Goal: Task Accomplishment & Management: Manage account settings

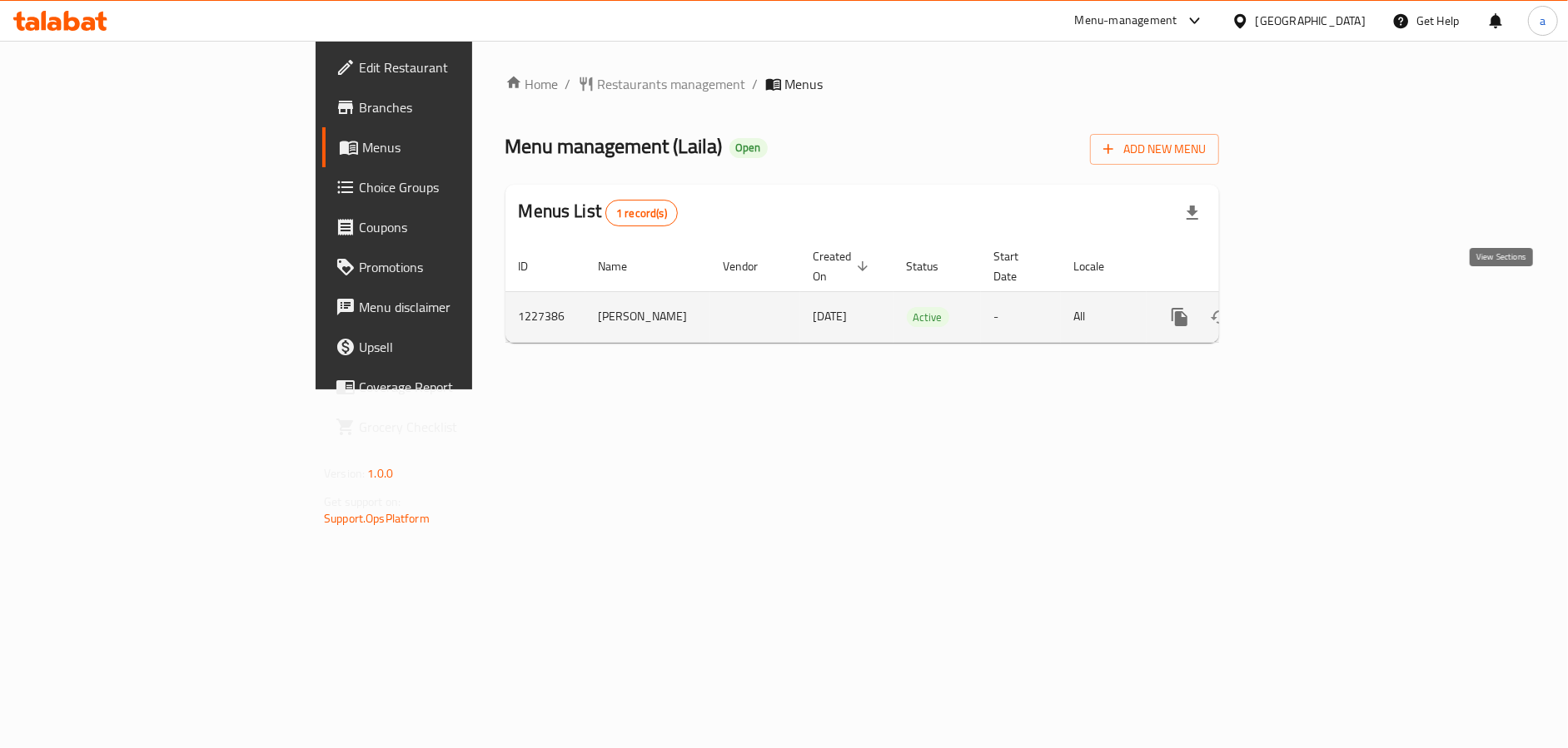
click at [1310, 307] on icon "enhanced table" at bounding box center [1299, 316] width 20 height 20
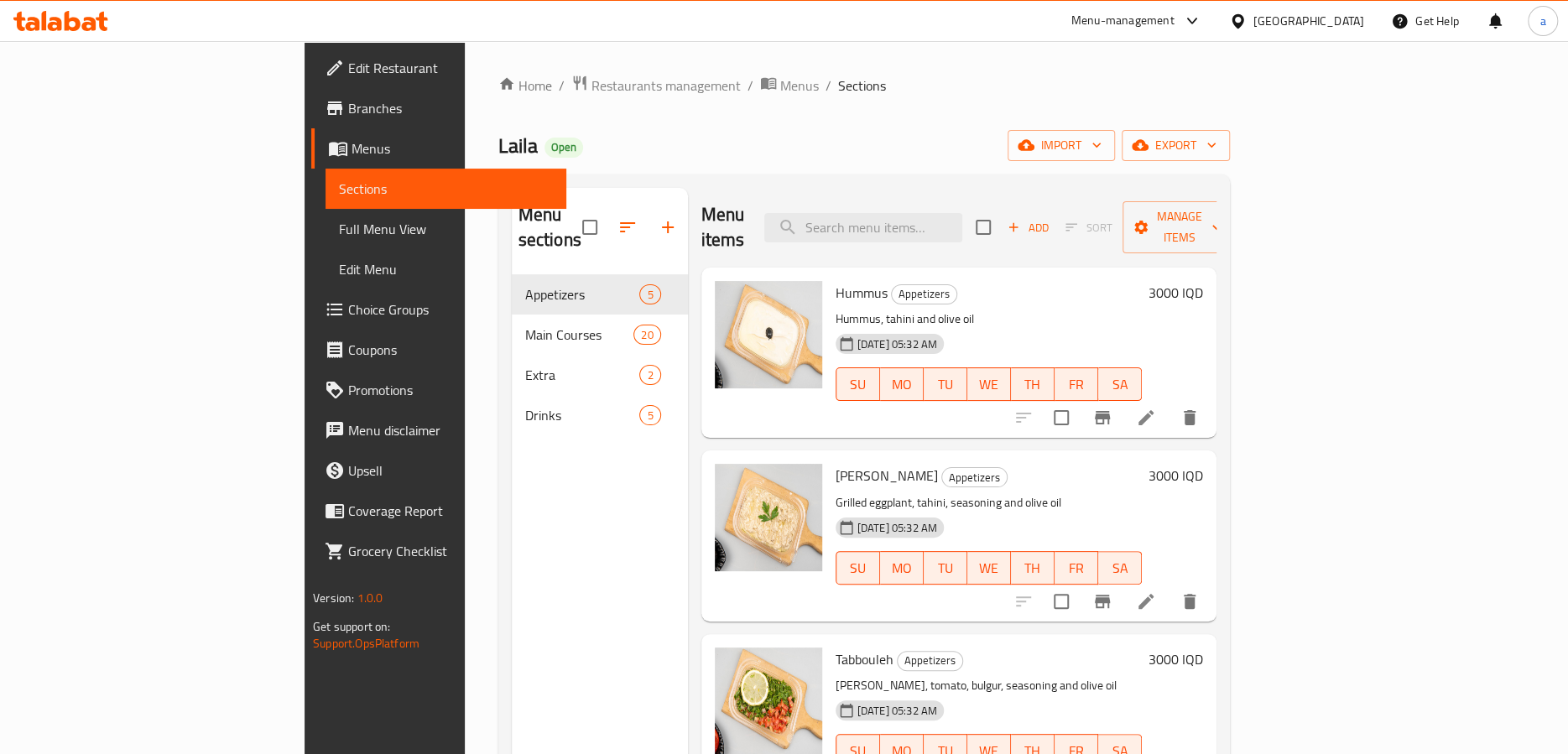
click at [311, 135] on link "Menus" at bounding box center [439, 149] width 255 height 40
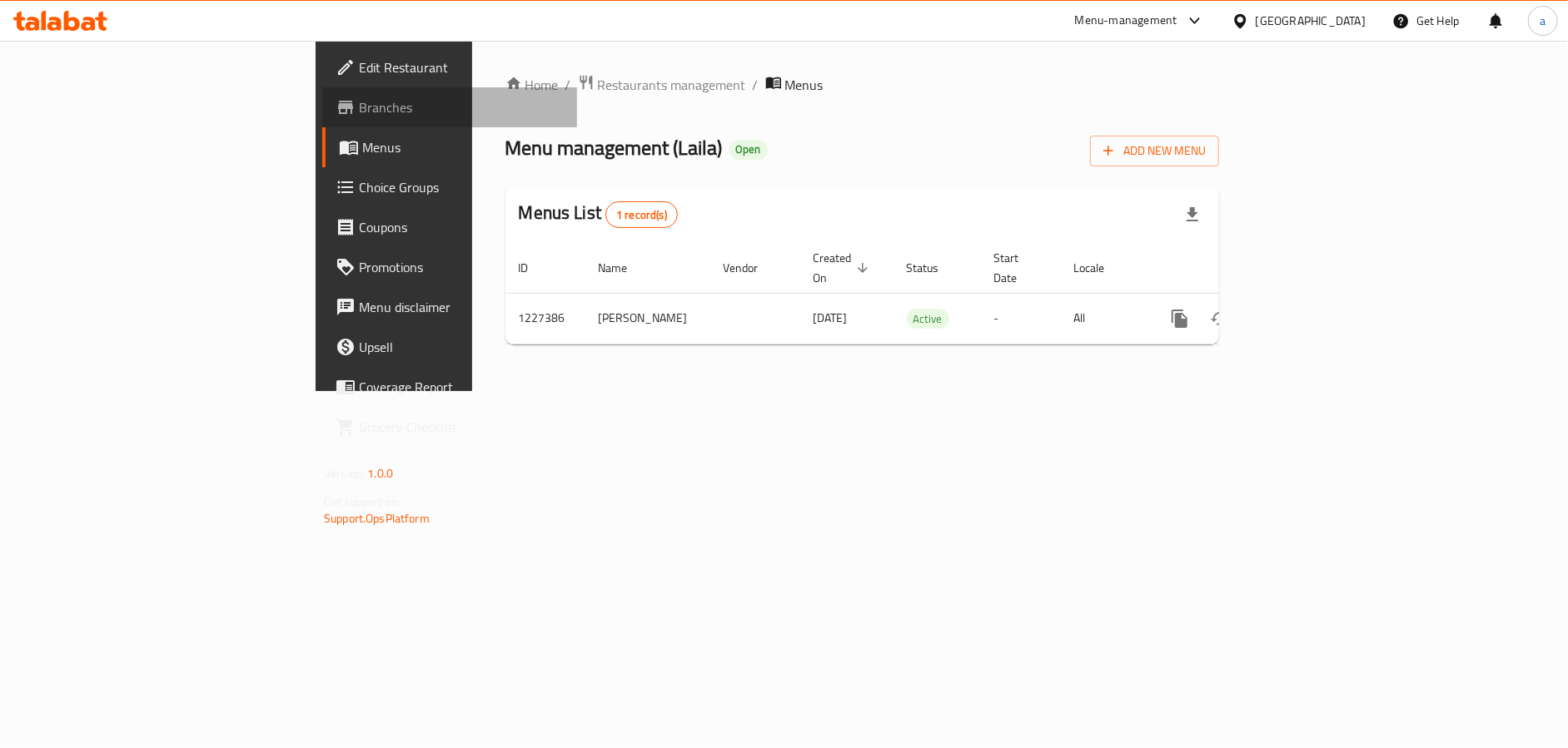
click at [359, 111] on span "Branches" at bounding box center [461, 107] width 205 height 20
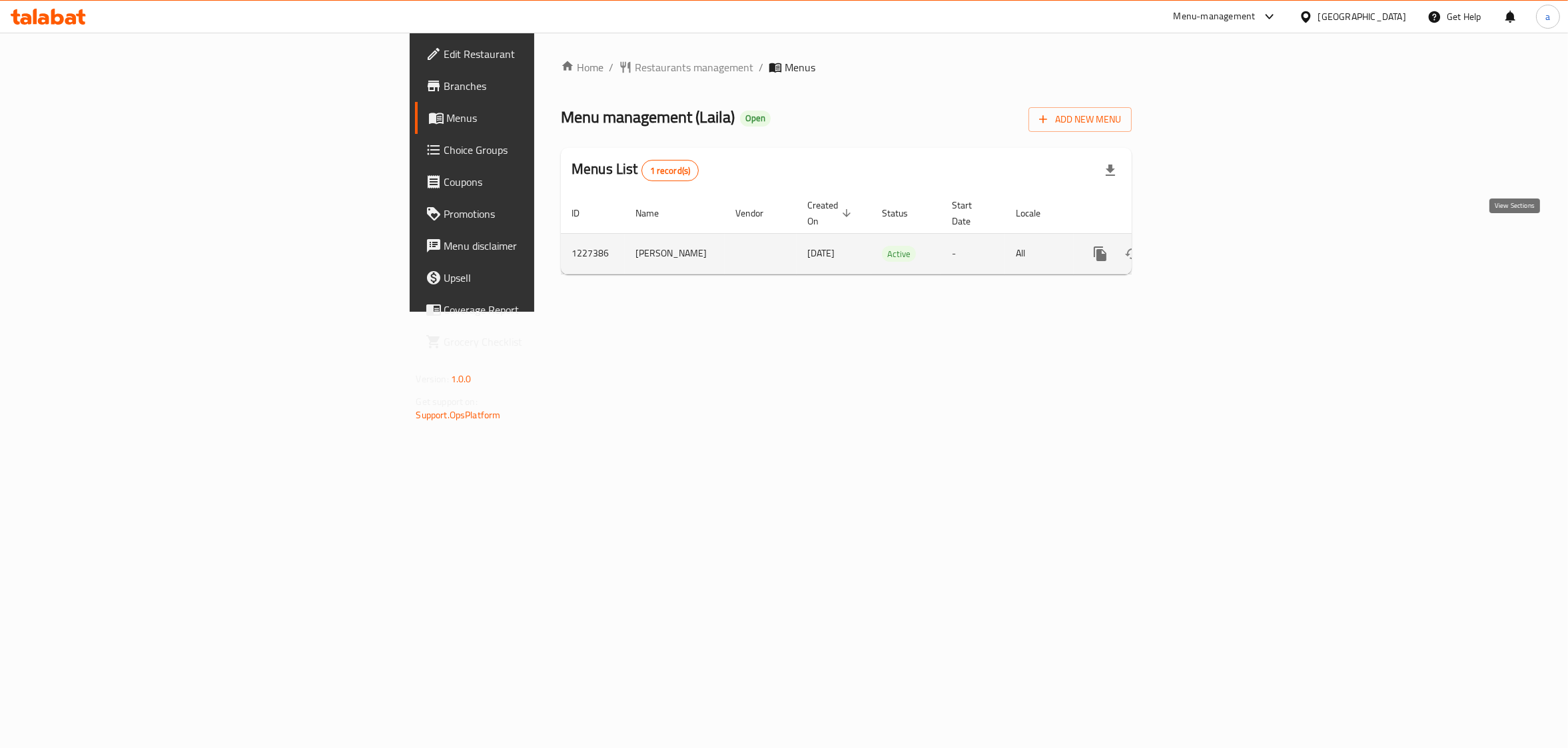
click at [1205, 245] on icon "enhanced table" at bounding box center [1196, 253] width 16 height 16
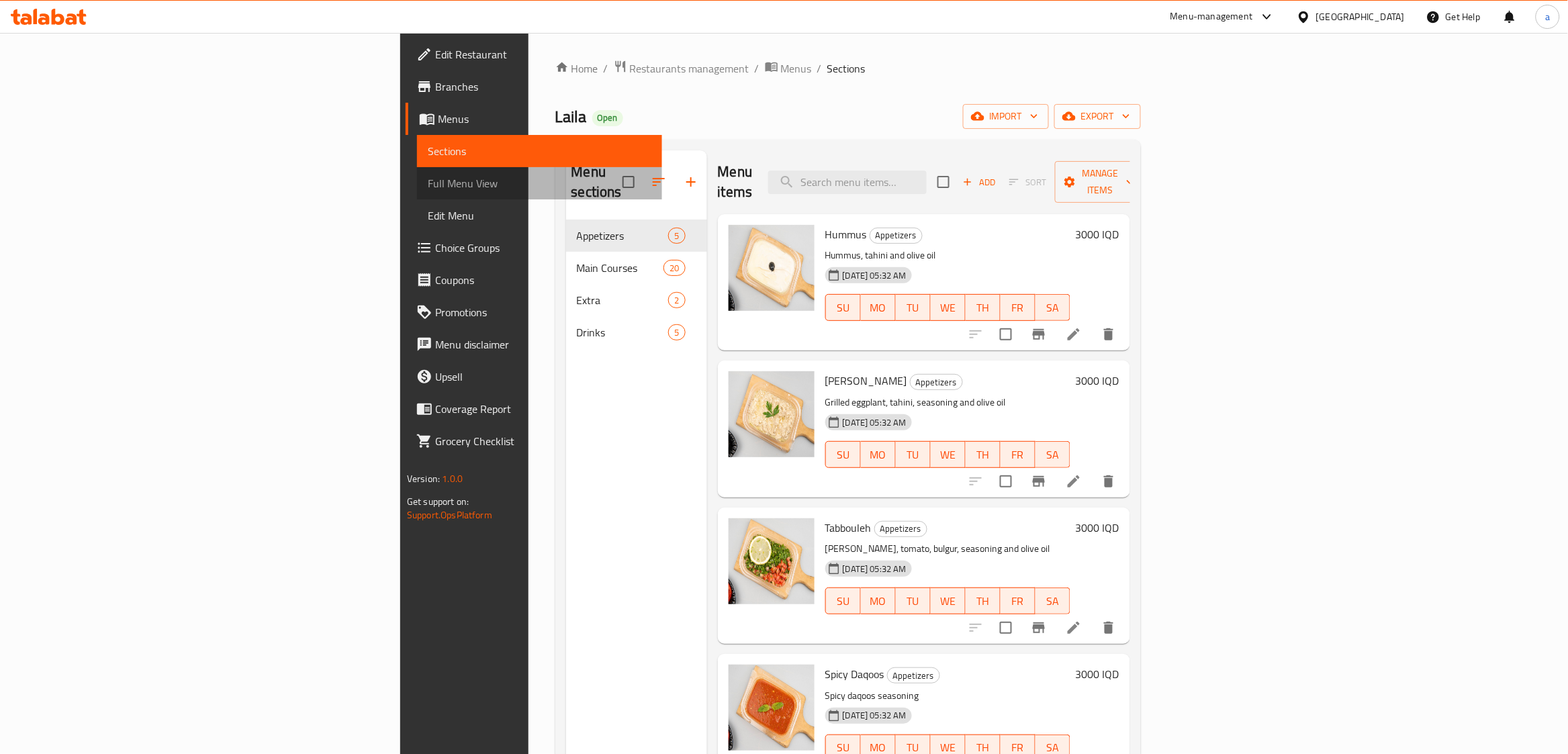
click at [428, 182] on span "Full Menu View" at bounding box center [540, 183] width 224 height 16
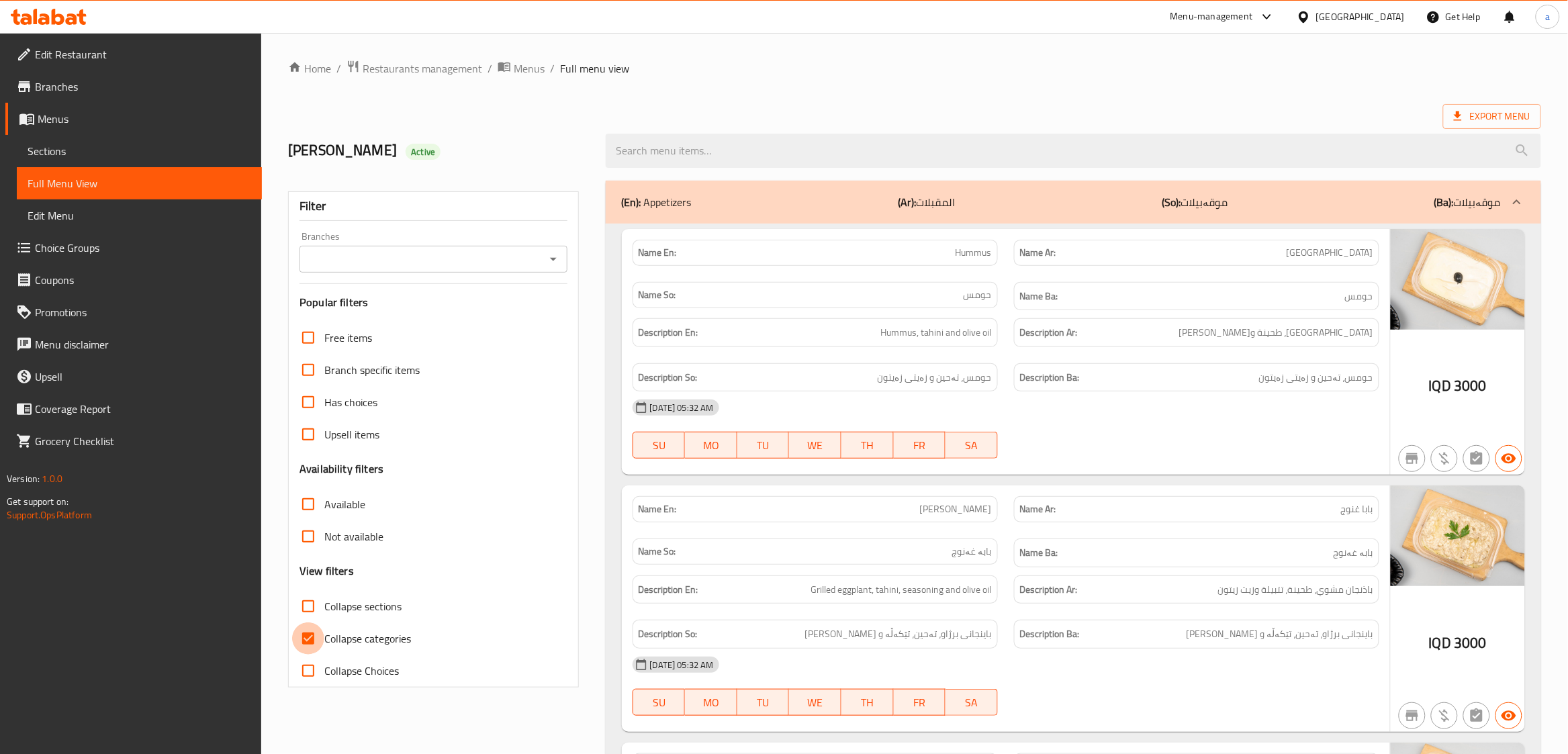
click at [310, 630] on input "Collapse categories" at bounding box center [308, 638] width 32 height 32
checkbox input "false"
click at [305, 609] on input "Collapse sections" at bounding box center [308, 606] width 32 height 32
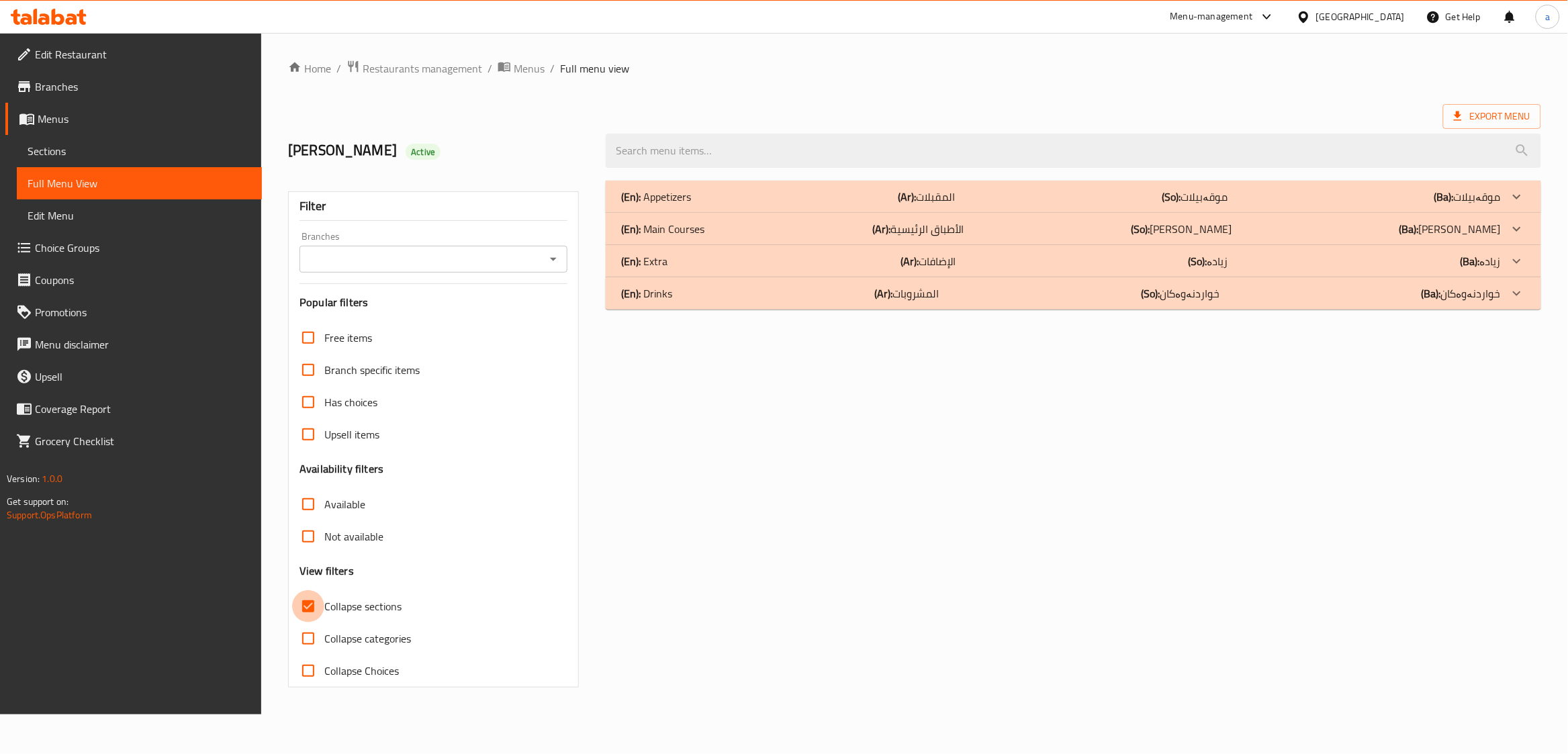
click at [305, 609] on input "Collapse sections" at bounding box center [308, 606] width 32 height 32
checkbox input "false"
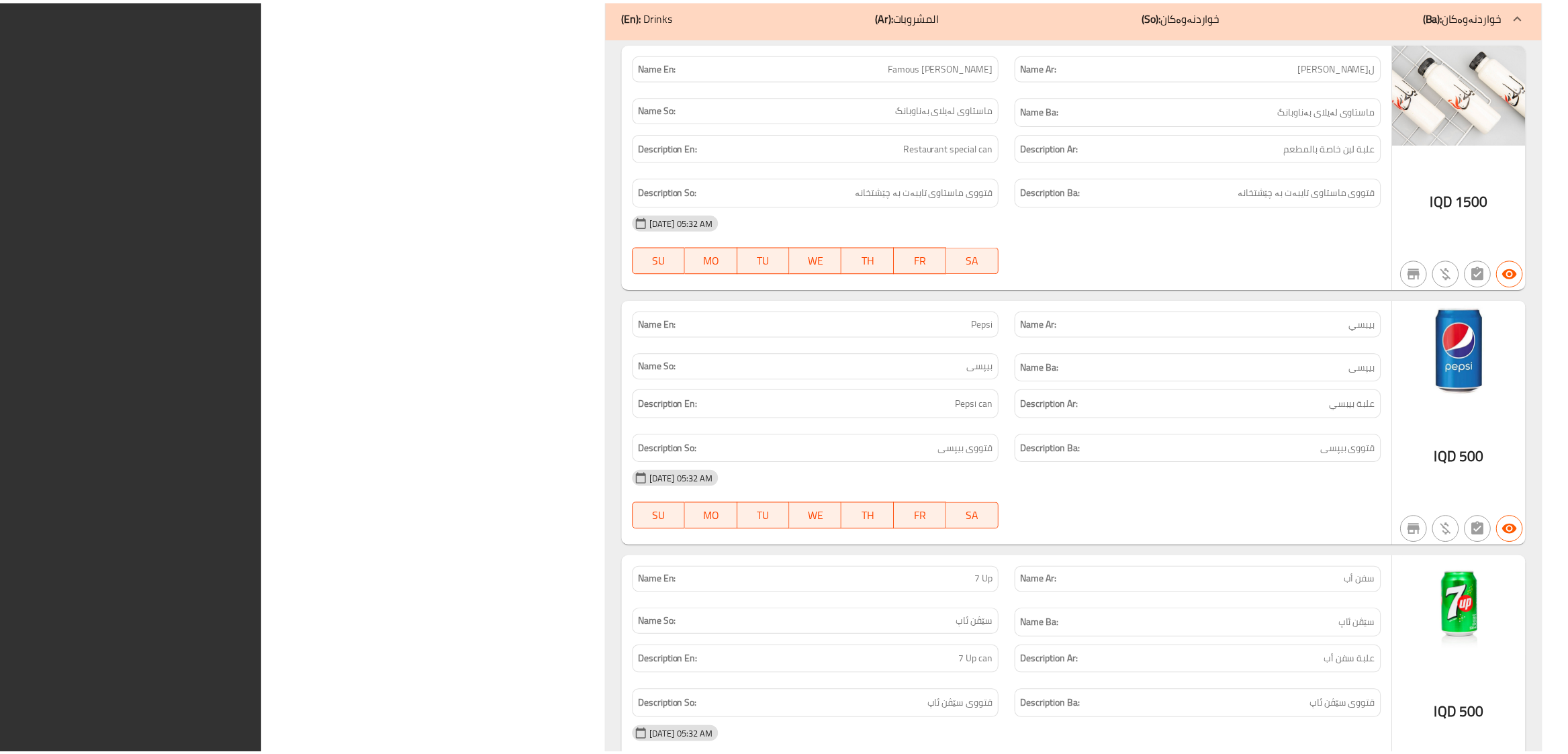
scroll to position [8637, 0]
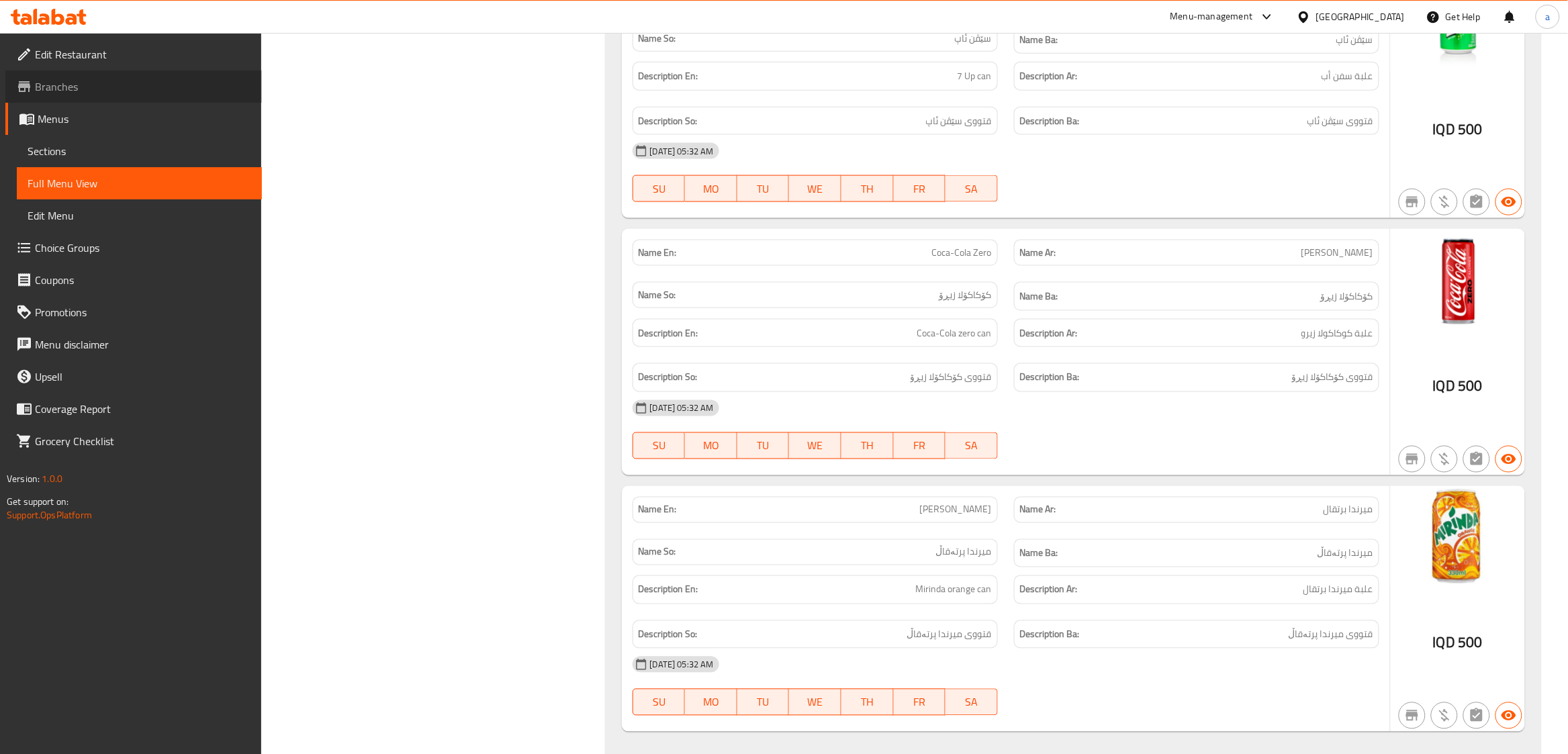
click at [70, 88] on span "Branches" at bounding box center [143, 86] width 216 height 16
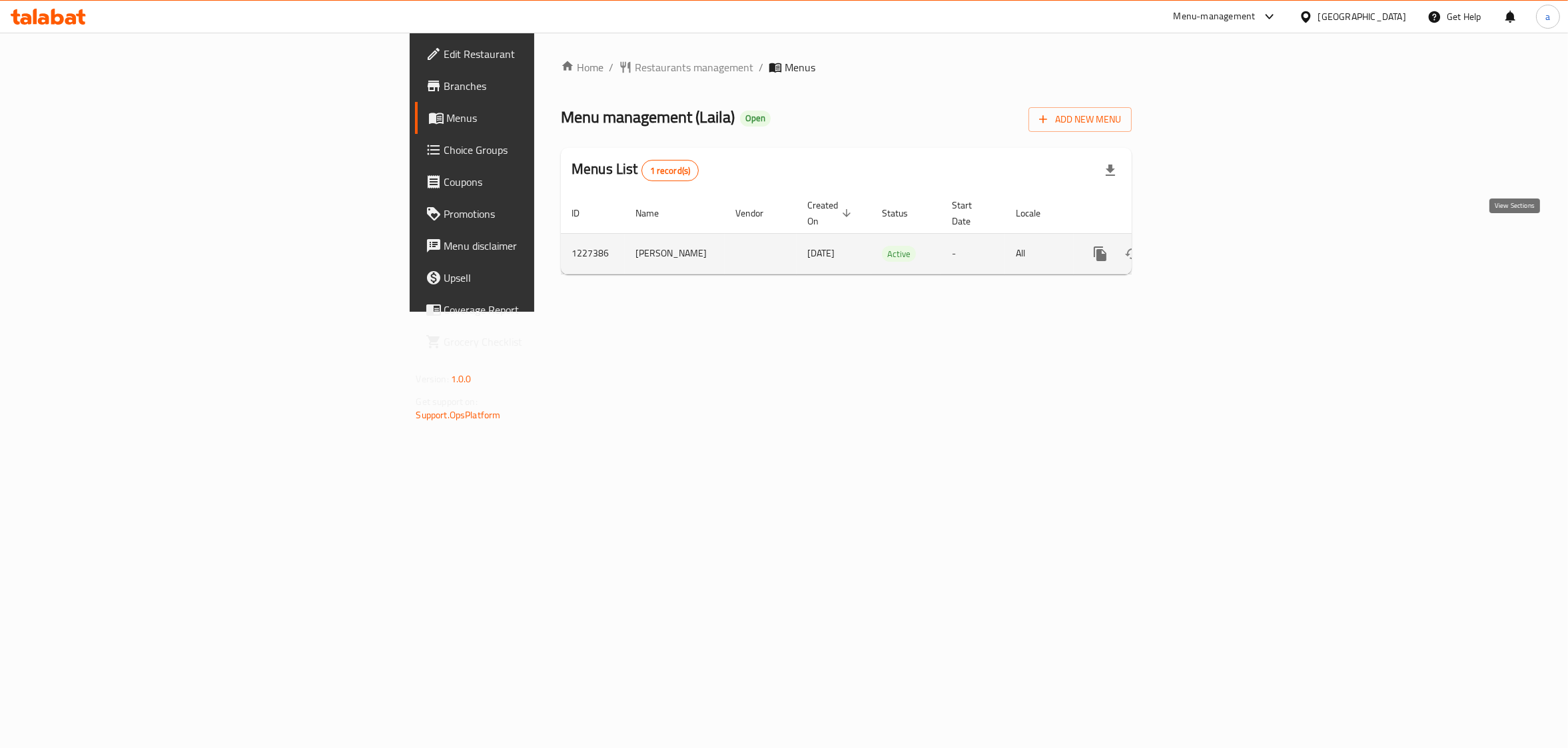
click at [1205, 245] on icon "enhanced table" at bounding box center [1196, 253] width 16 height 16
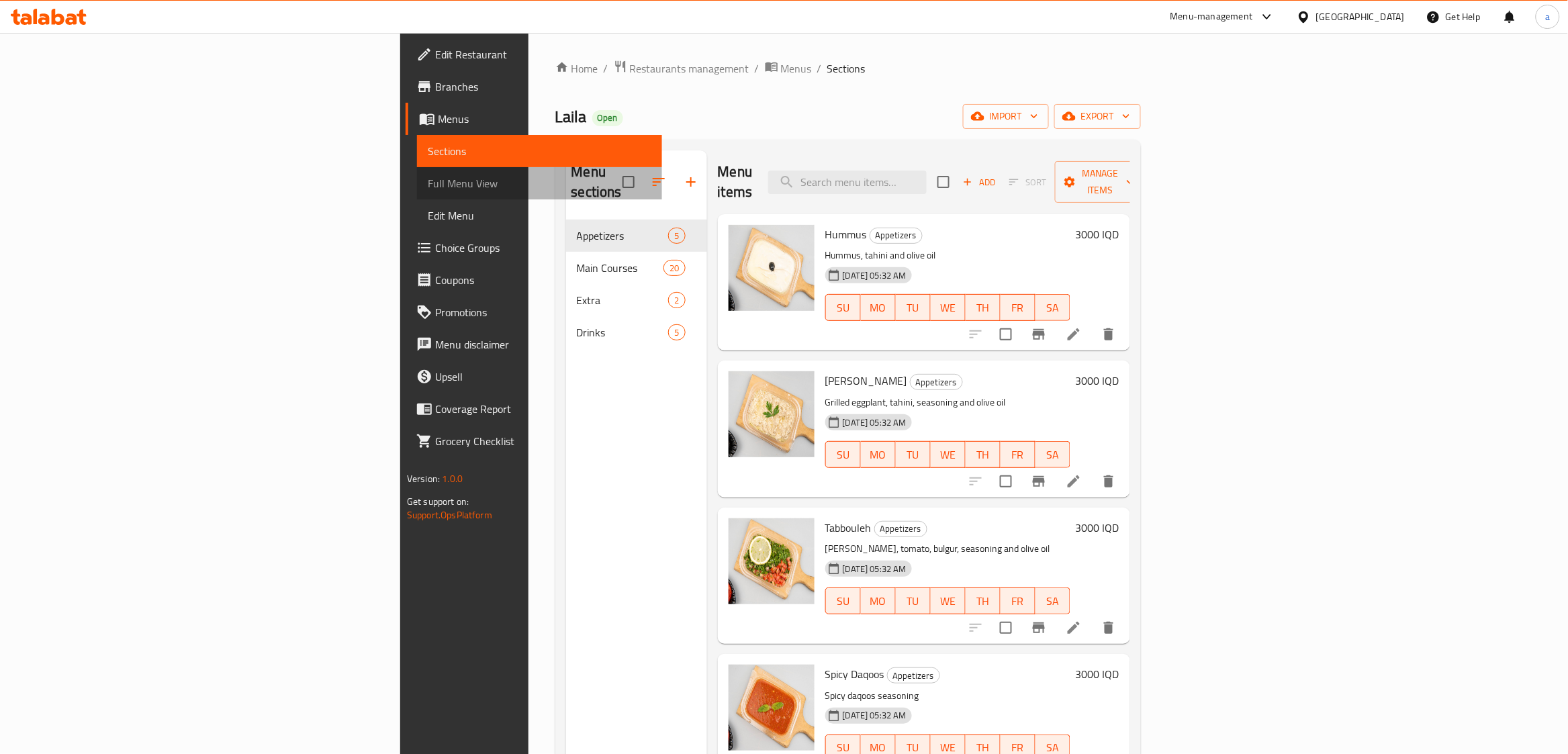
click at [428, 175] on span "Full Menu View" at bounding box center [540, 183] width 224 height 16
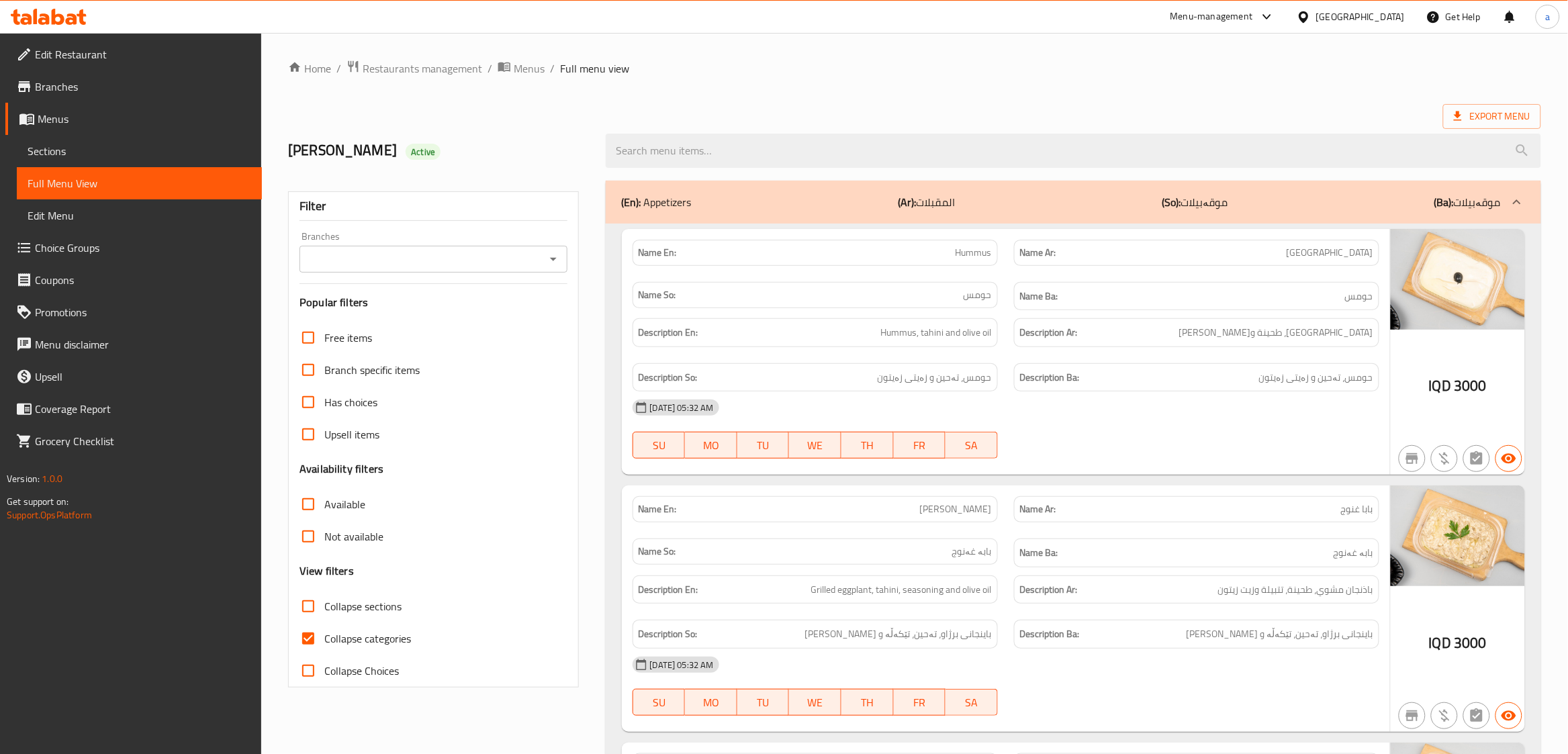
click at [327, 637] on span "Collapse categories" at bounding box center [368, 638] width 87 height 16
click at [324, 637] on input "Collapse categories" at bounding box center [308, 638] width 32 height 32
checkbox input "false"
click at [544, 254] on div at bounding box center [552, 259] width 17 height 19
click at [552, 258] on icon "Open" at bounding box center [553, 259] width 16 height 16
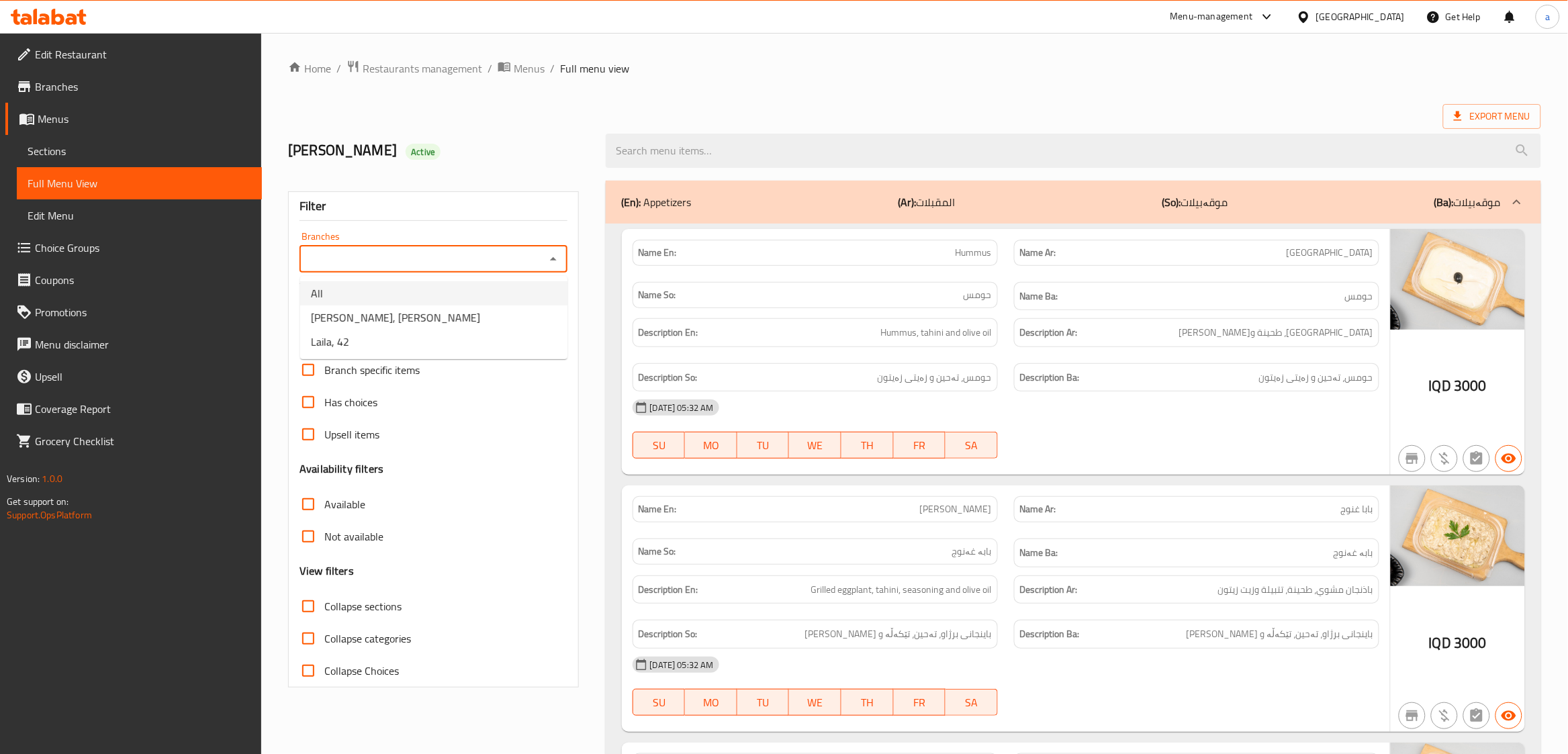
click at [364, 291] on li "All" at bounding box center [433, 293] width 267 height 24
type input "All"
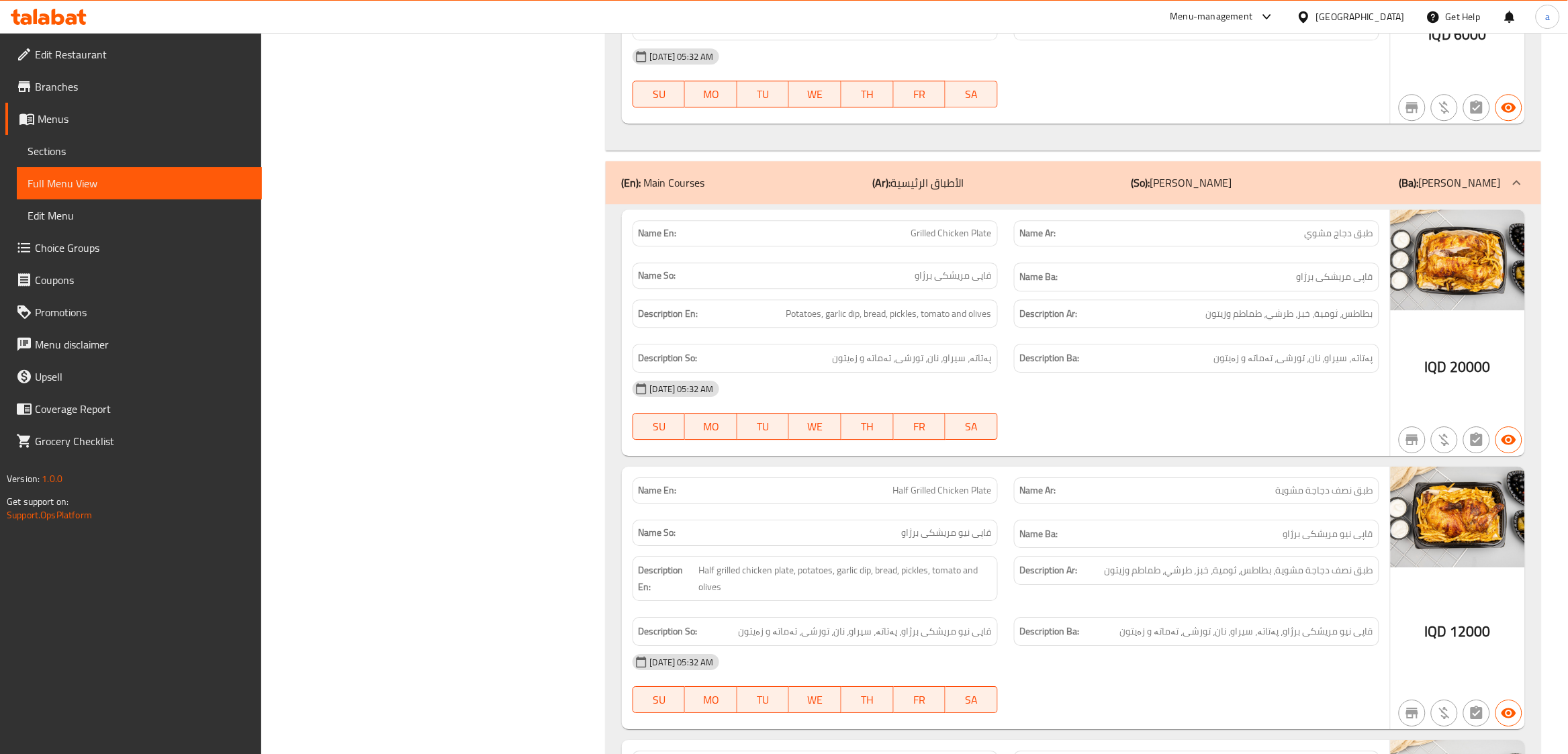
scroll to position [61, 0]
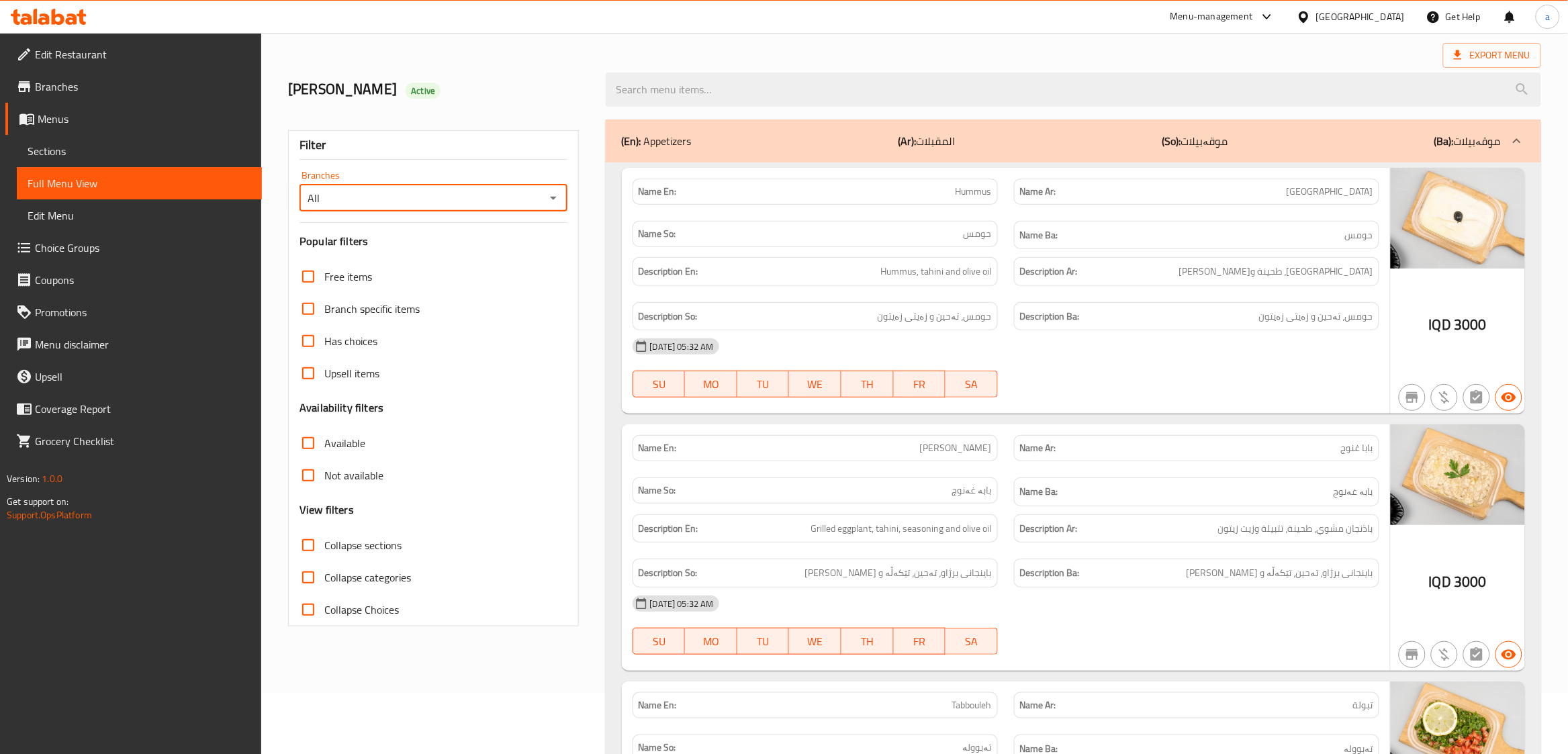
click at [60, 119] on span "Menus" at bounding box center [144, 118] width 213 height 16
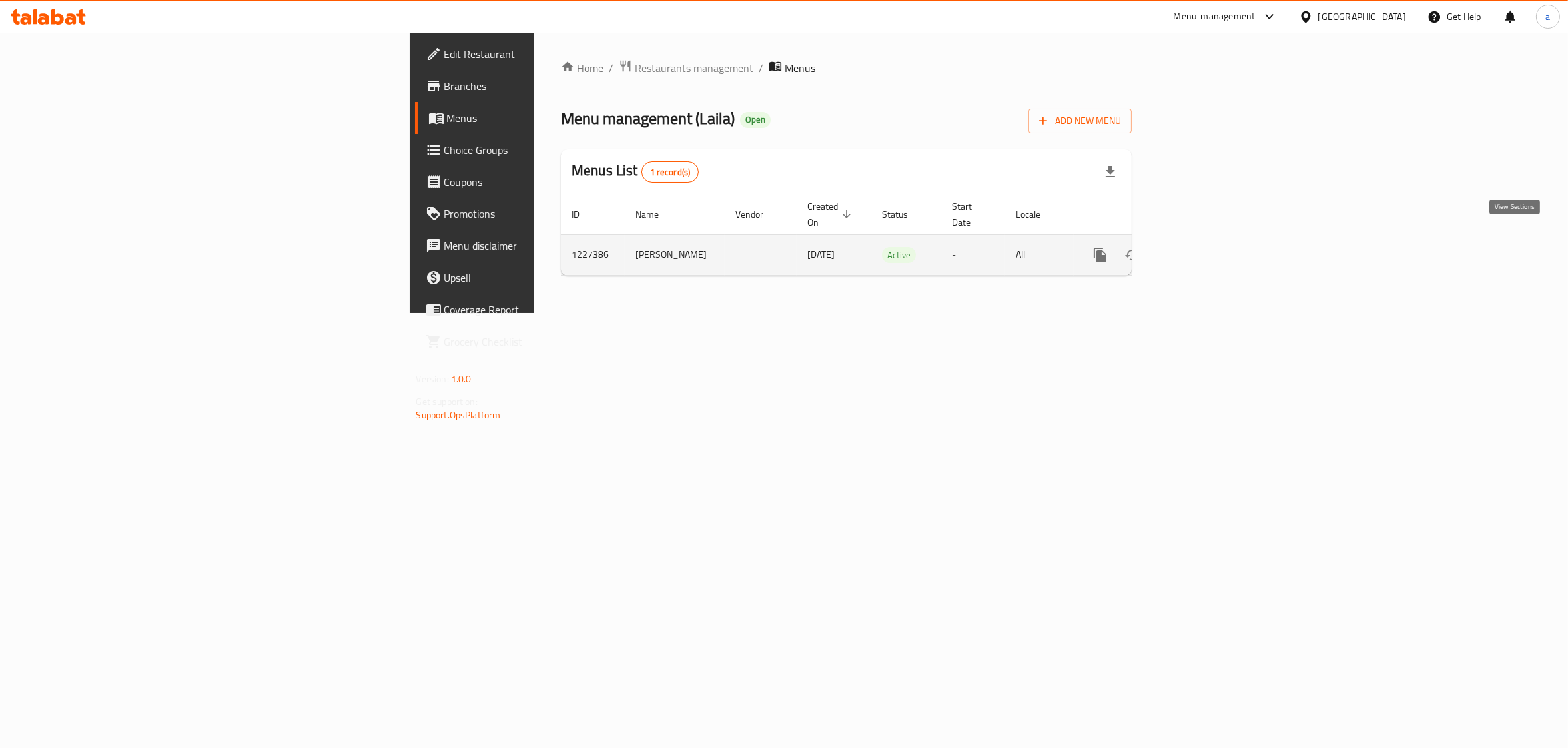
click at [1205, 247] on icon "enhanced table" at bounding box center [1196, 254] width 16 height 16
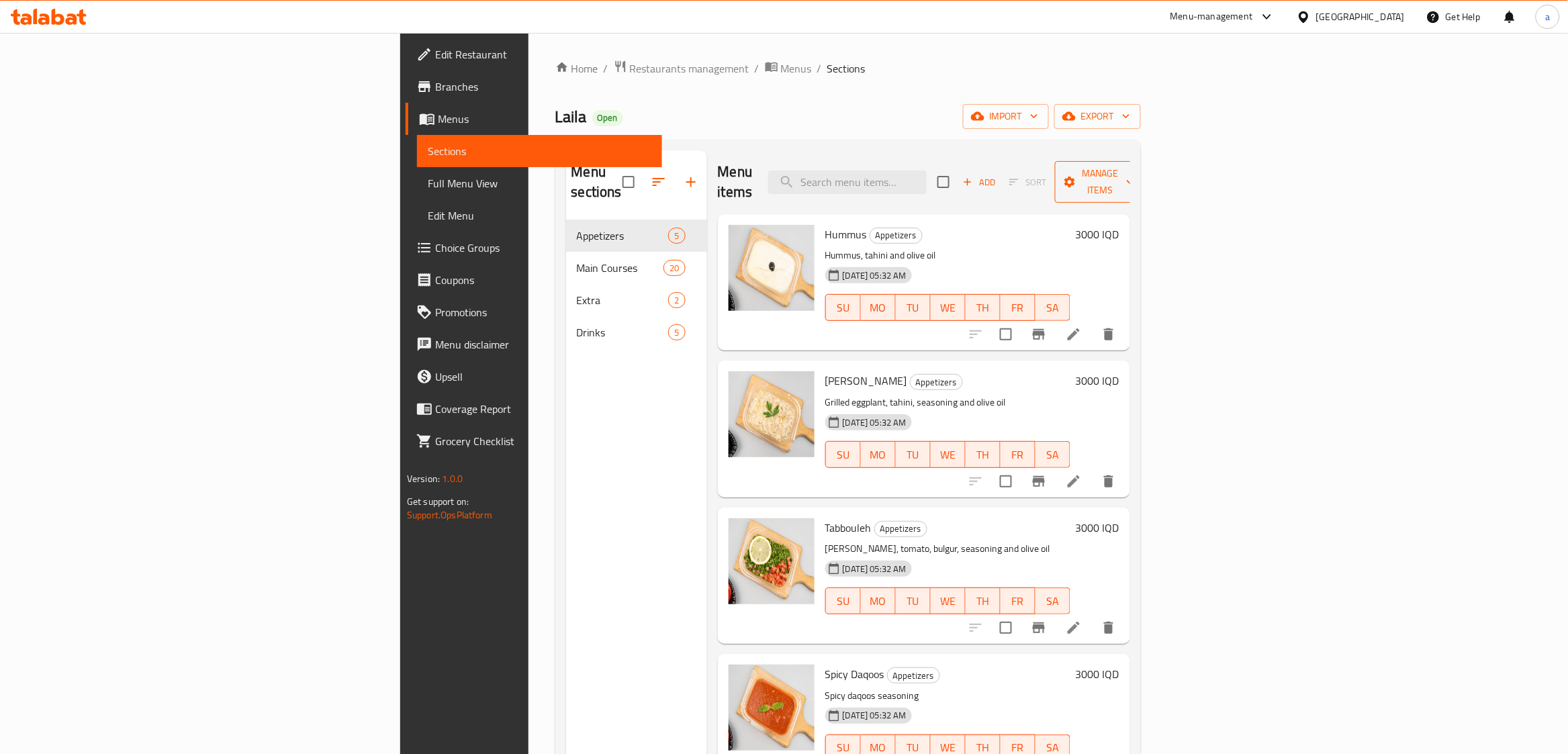
click at [1134, 176] on span "Manage items" at bounding box center [1100, 182] width 69 height 34
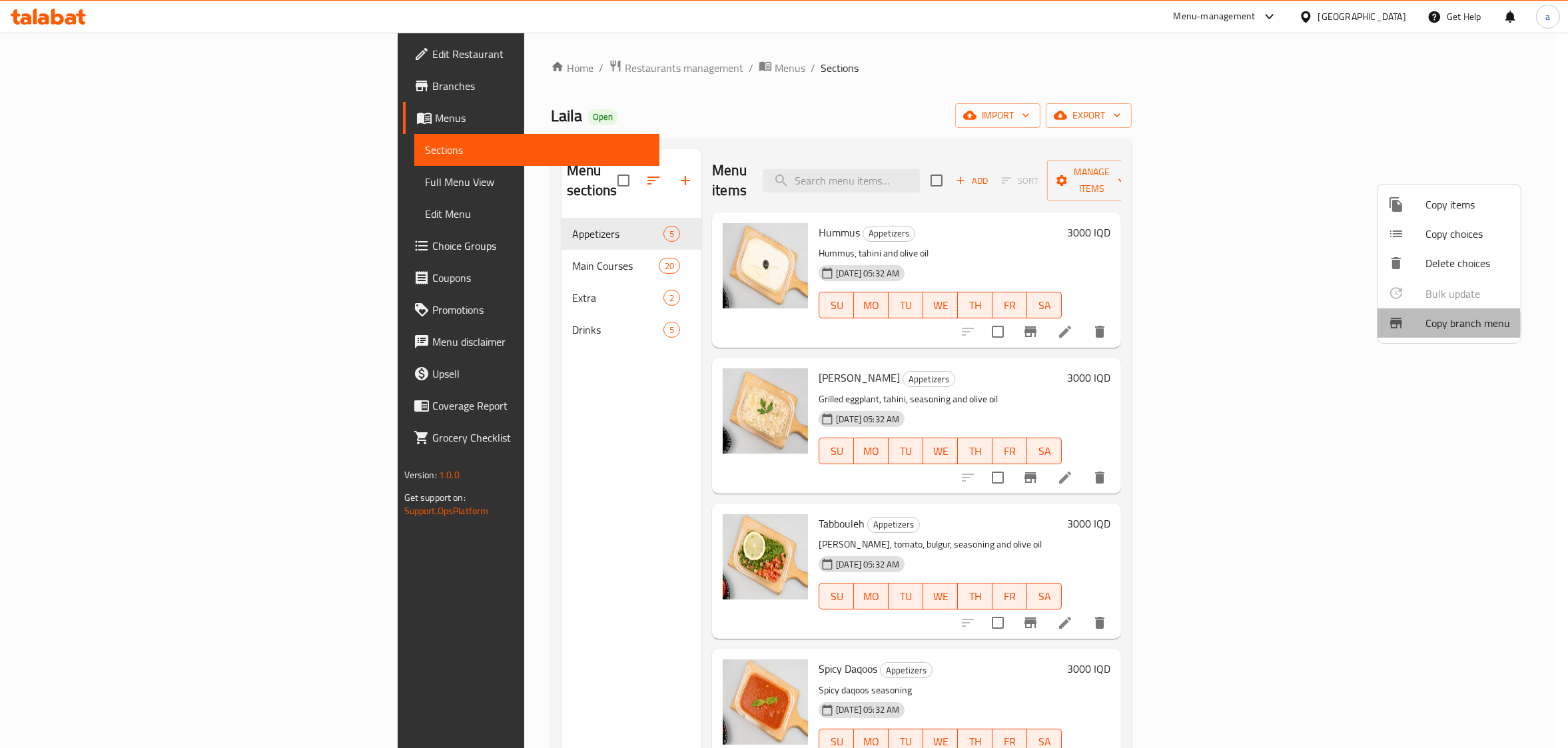
click at [1446, 322] on span "Copy branch menu" at bounding box center [1467, 322] width 85 height 16
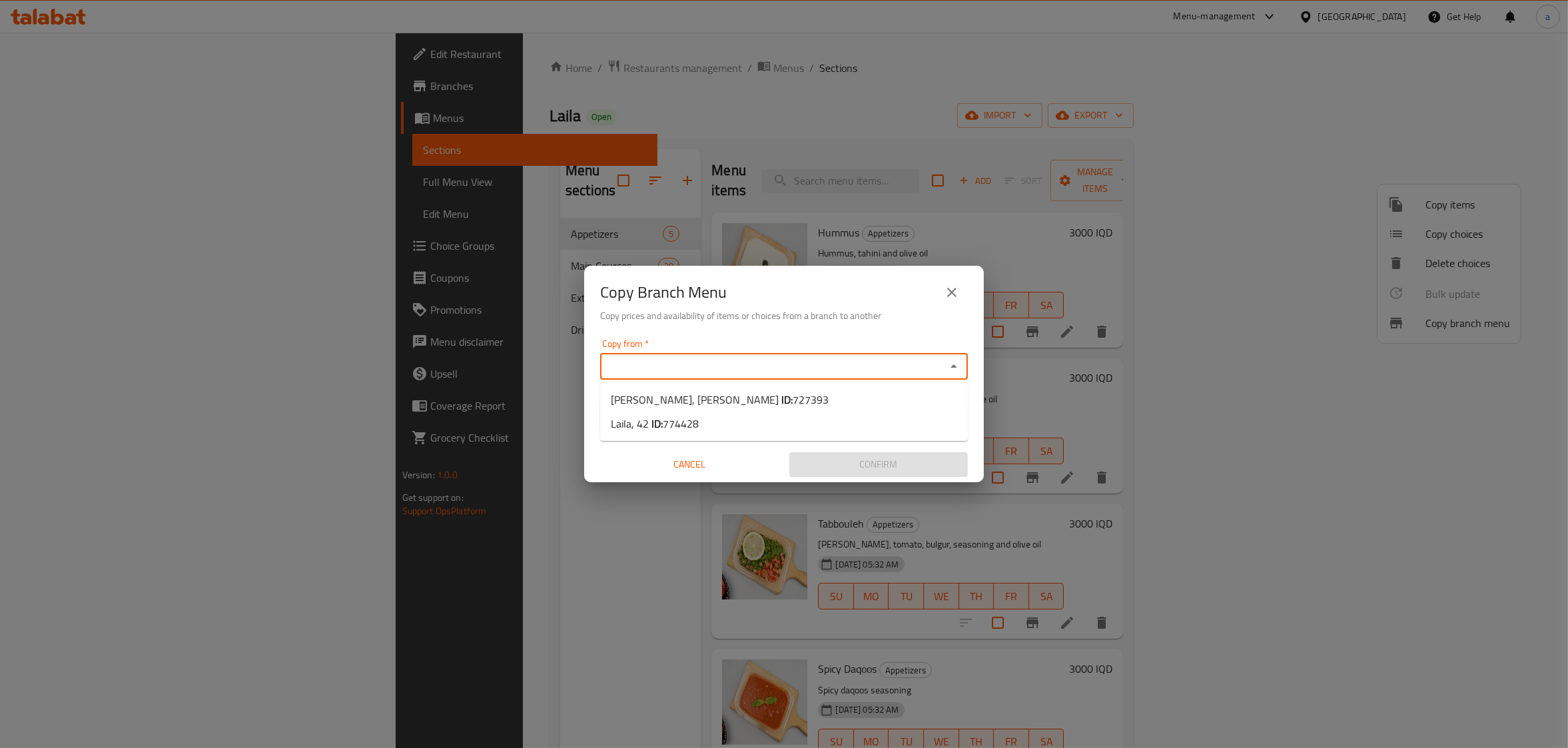
click at [641, 363] on input "Copy from   *" at bounding box center [773, 366] width 338 height 19
click at [793, 401] on span "727393" at bounding box center [811, 399] width 36 height 20
type input "[PERSON_NAME], [PERSON_NAME]"
click at [712, 408] on input "Copy to   *" at bounding box center [773, 417] width 338 height 19
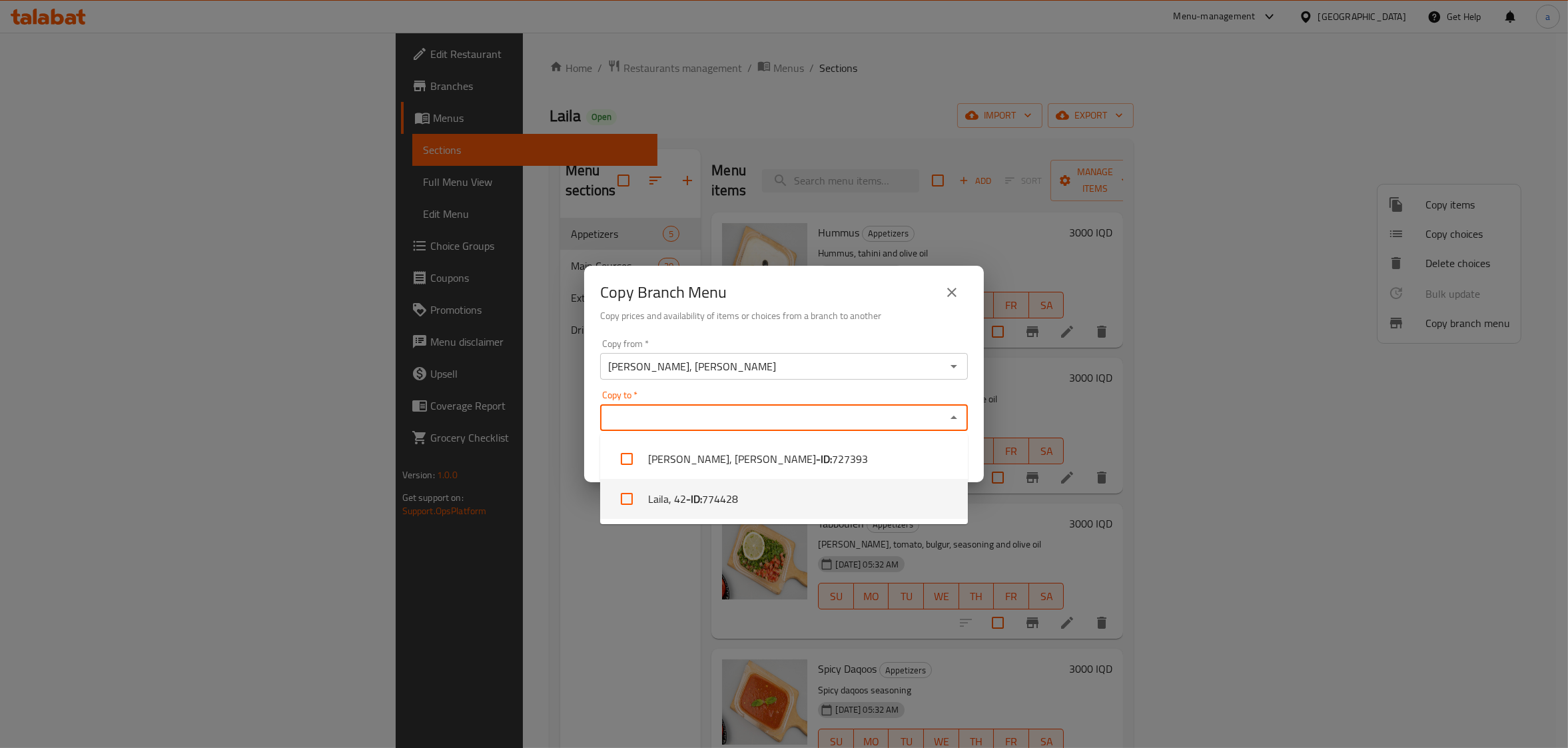
click at [790, 503] on li "Laila, 42 - ID: 774428" at bounding box center [784, 499] width 368 height 40
checkbox input "true"
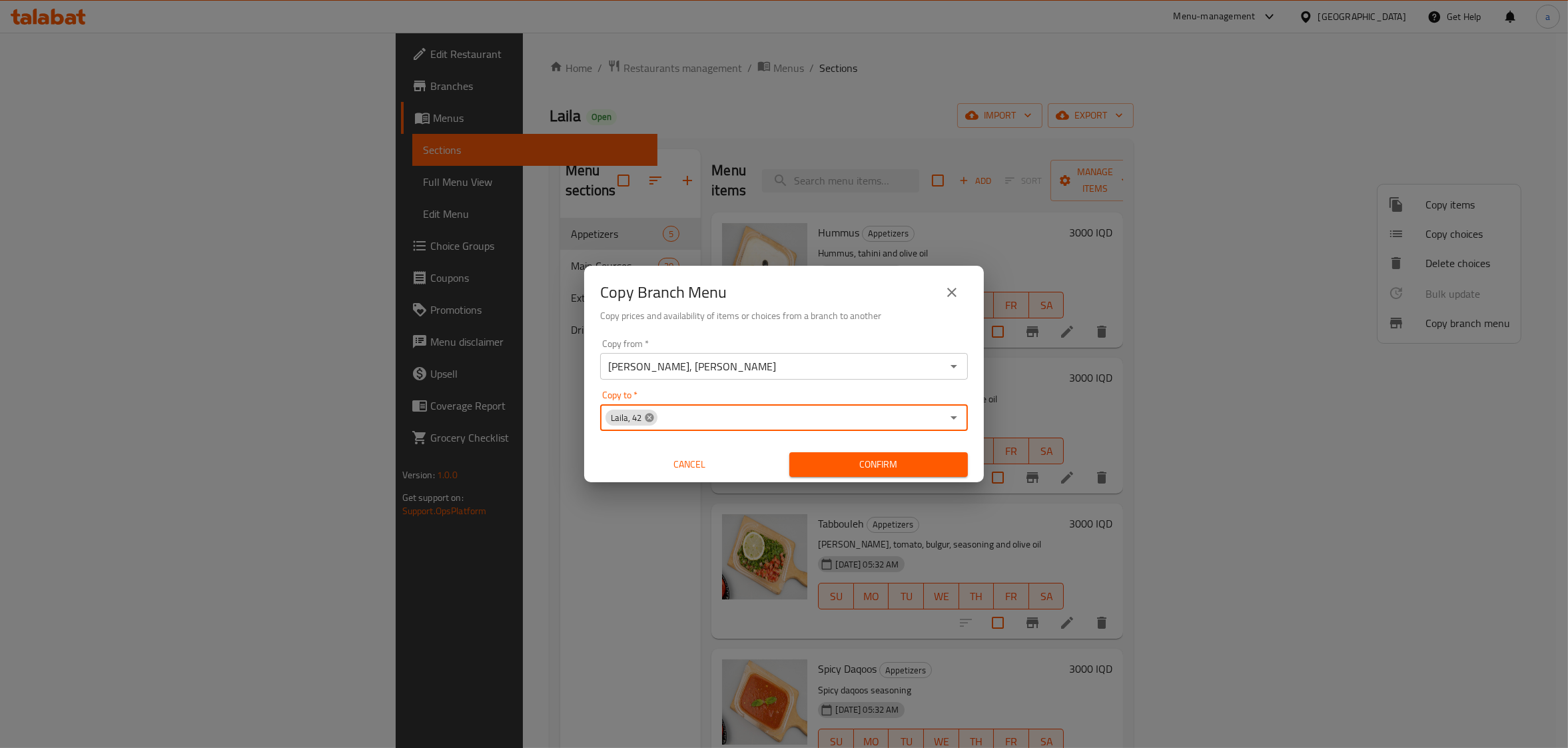
click at [649, 419] on icon at bounding box center [649, 417] width 8 height 8
click at [951, 414] on icon "Open" at bounding box center [954, 417] width 16 height 16
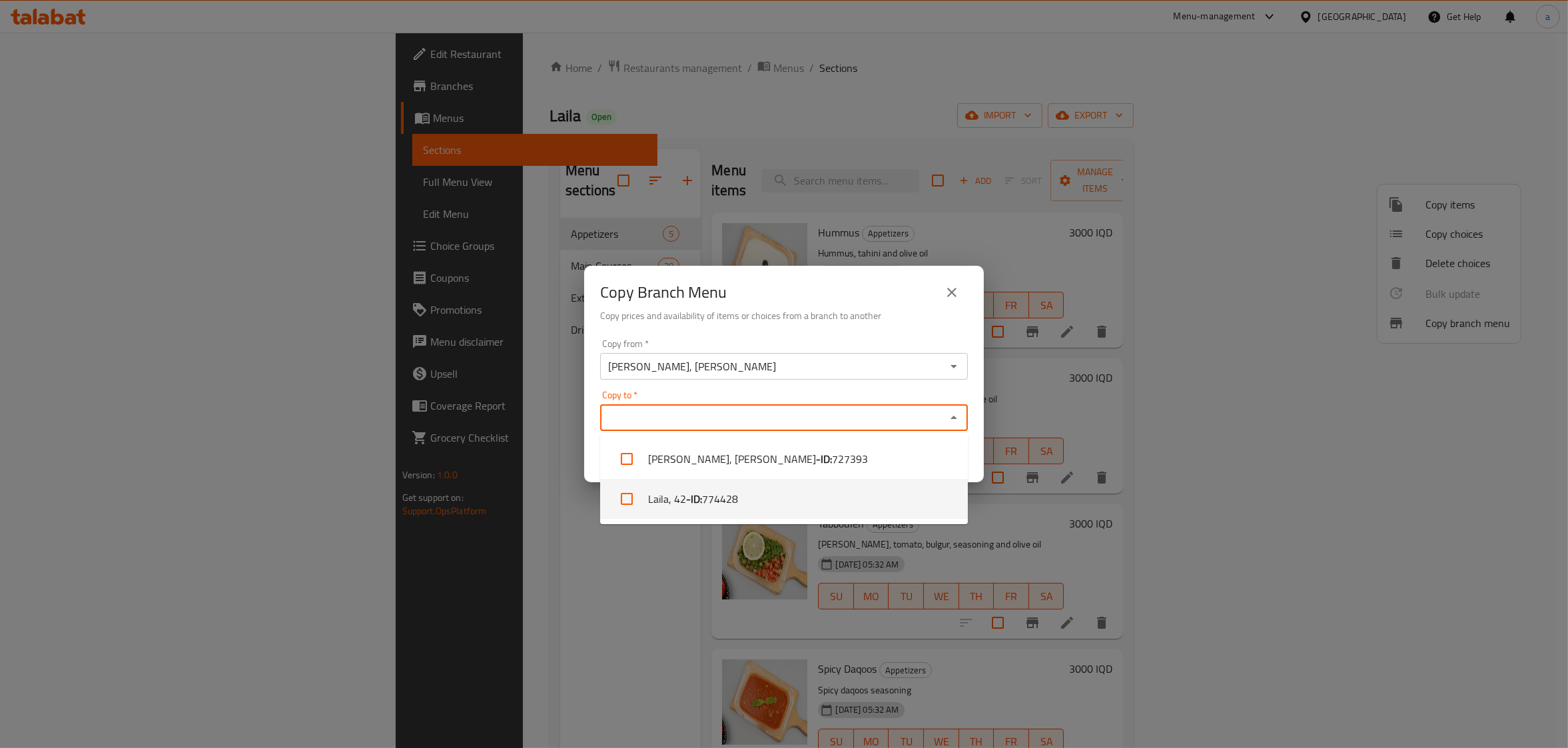
click at [730, 506] on span "774428" at bounding box center [720, 498] width 36 height 16
checkbox input "true"
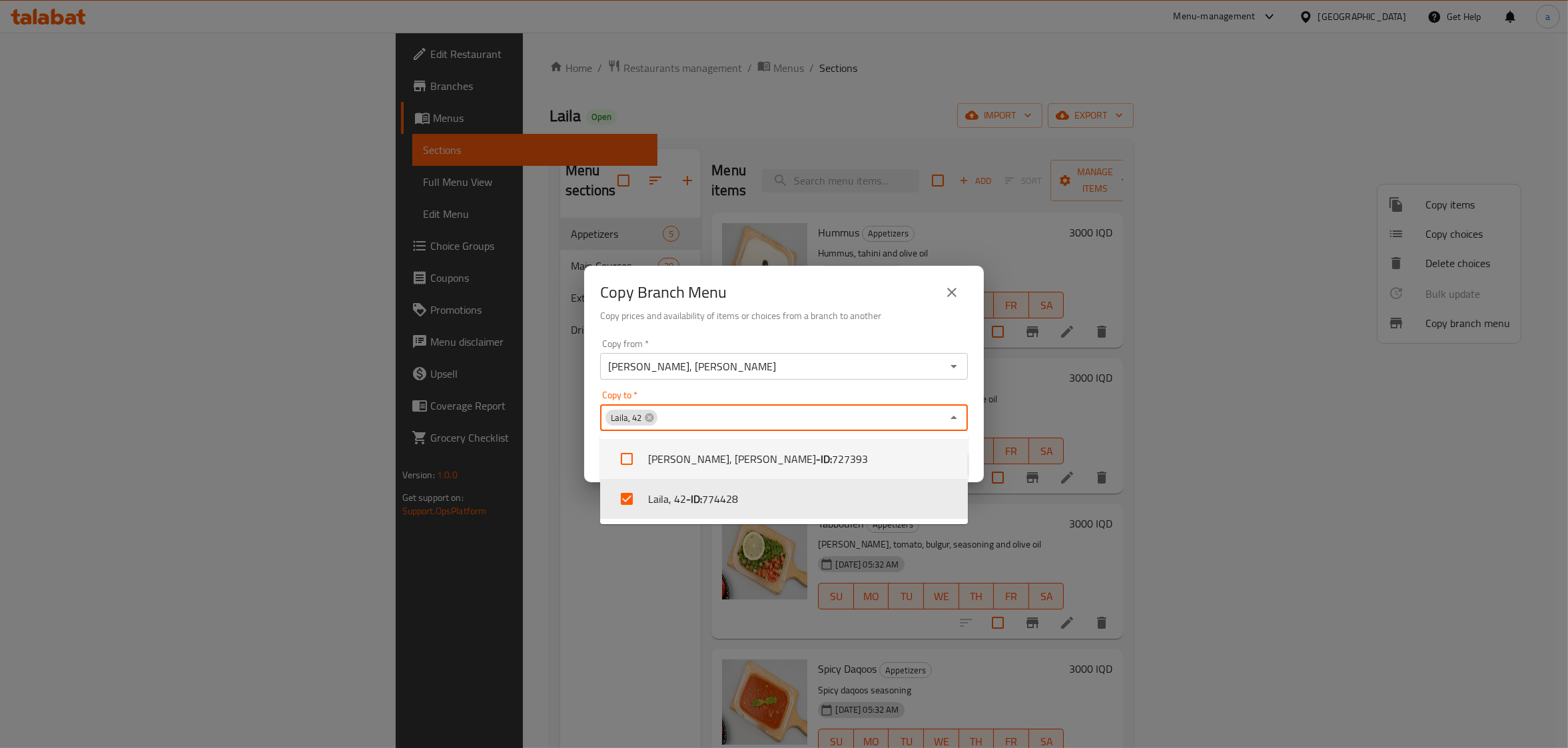
click at [841, 379] on div "[PERSON_NAME], [PERSON_NAME] from *" at bounding box center [784, 366] width 368 height 26
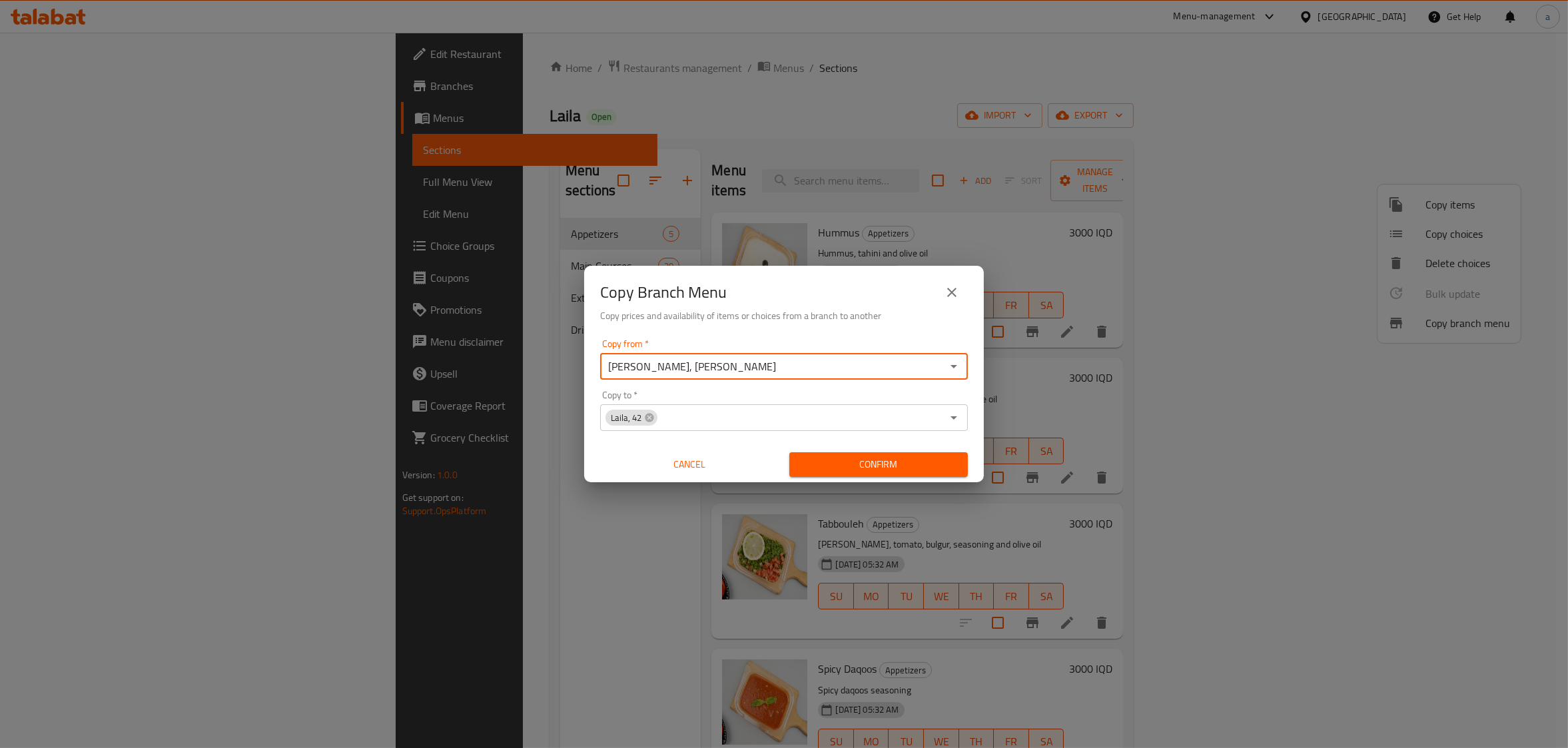
click at [884, 465] on span "Confirm" at bounding box center [879, 464] width 157 height 17
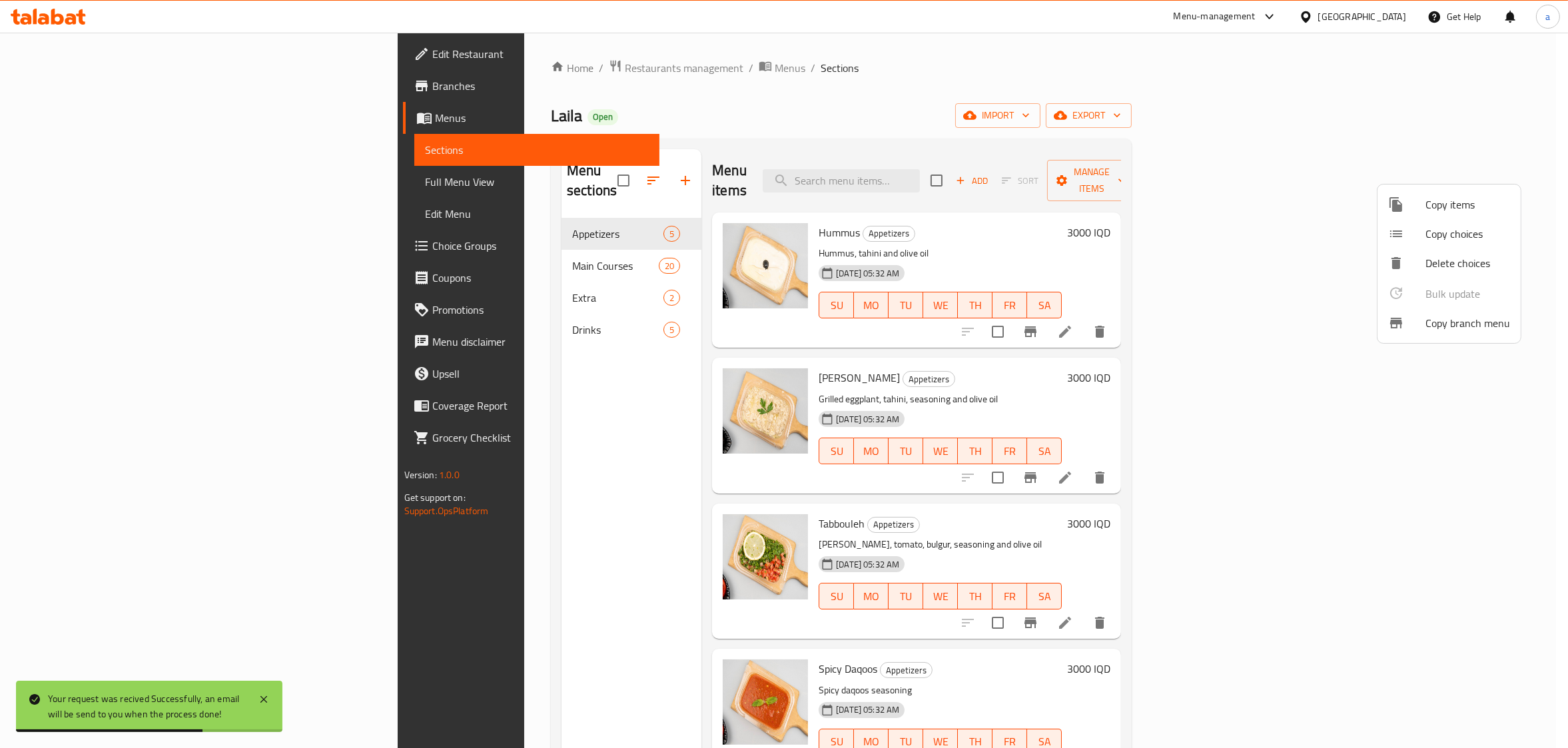
drag, startPoint x: 94, startPoint y: 184, endPoint x: 105, endPoint y: 116, distance: 68.9
click at [110, 116] on div at bounding box center [784, 374] width 1568 height 748
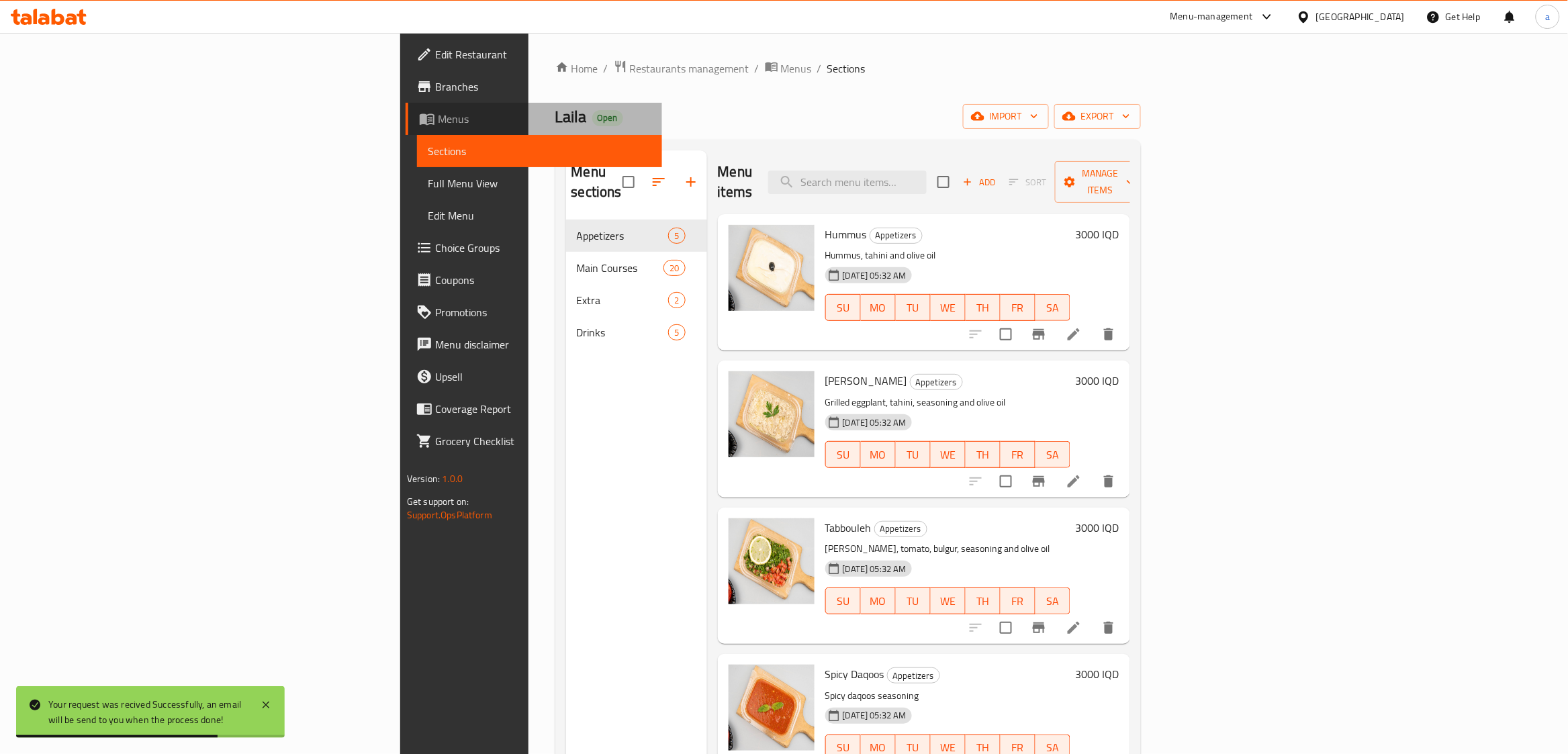
click at [438, 117] on span "Menus" at bounding box center [544, 118] width 213 height 16
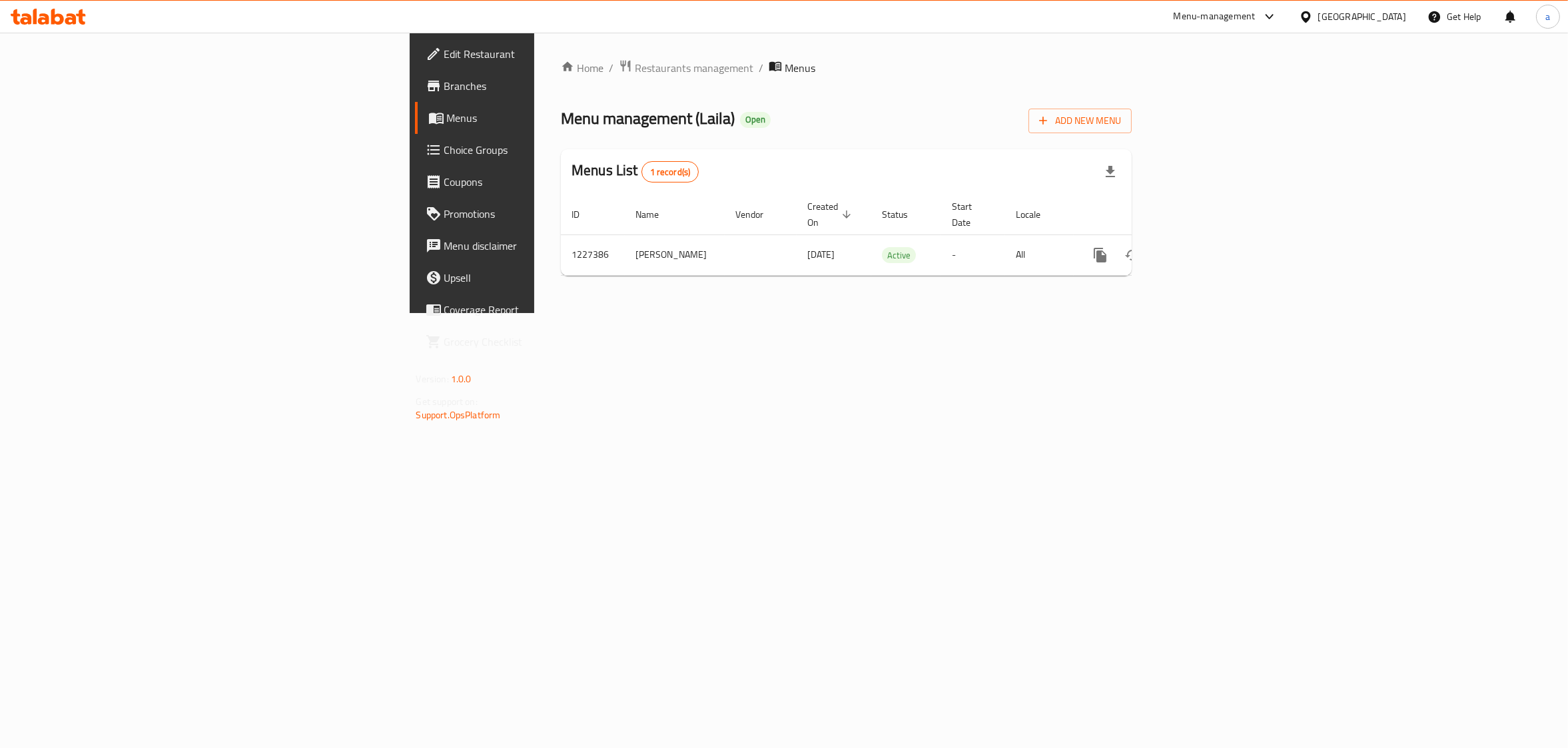
click at [445, 82] on span "Branches" at bounding box center [553, 85] width 216 height 16
click at [1203, 247] on icon "enhanced table" at bounding box center [1196, 253] width 12 height 12
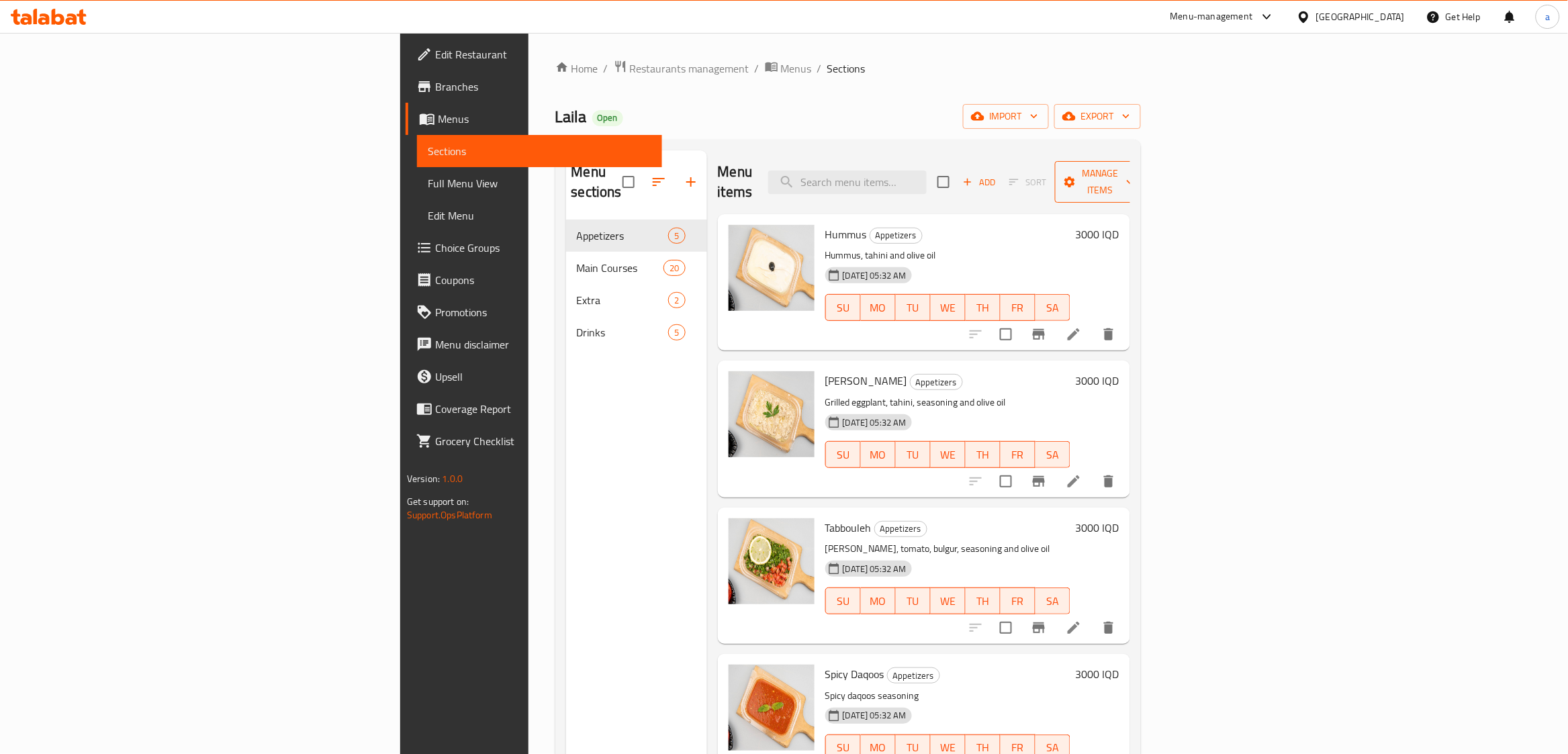
click at [1134, 168] on span "Manage items" at bounding box center [1100, 182] width 69 height 34
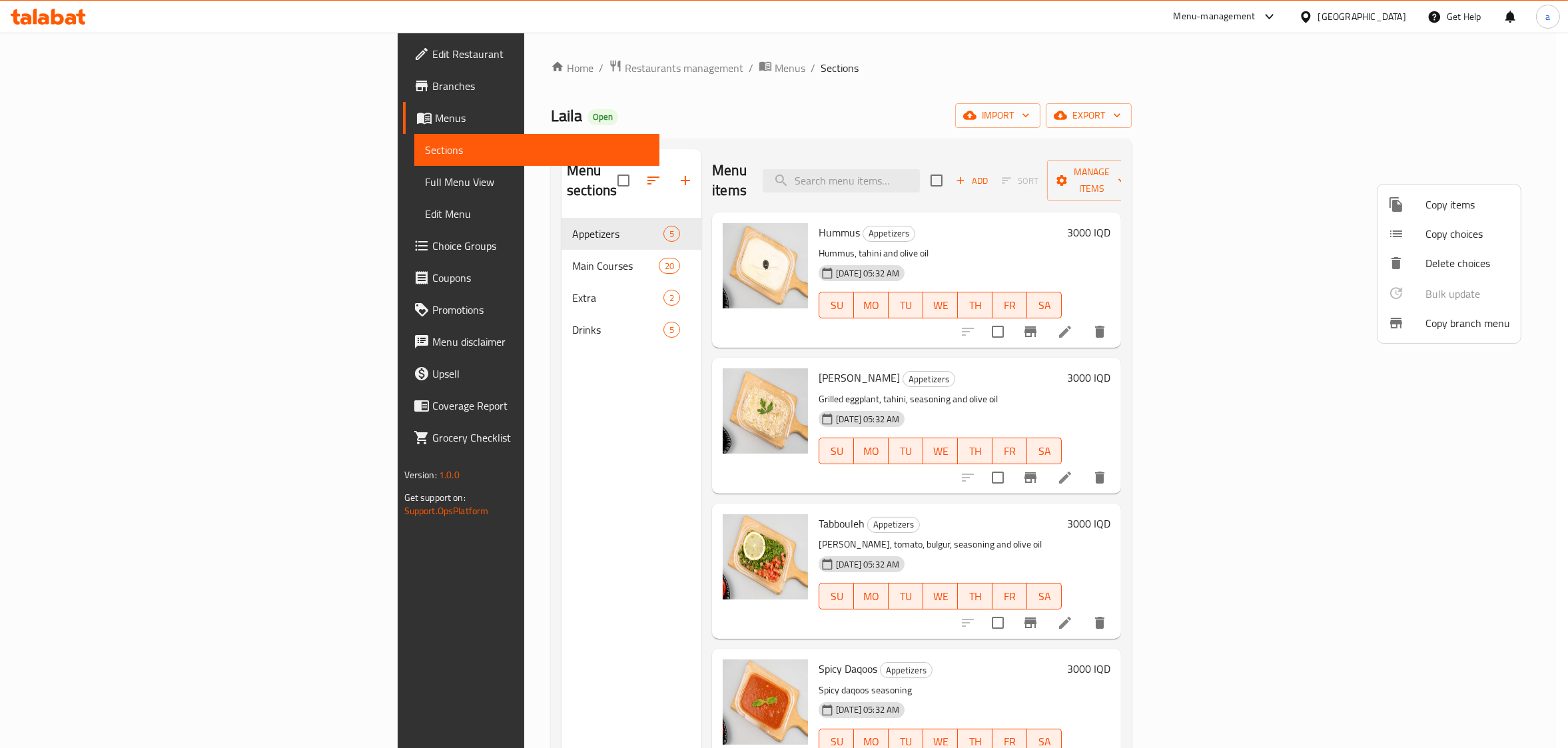
click at [1471, 315] on span "Copy branch menu" at bounding box center [1467, 322] width 85 height 16
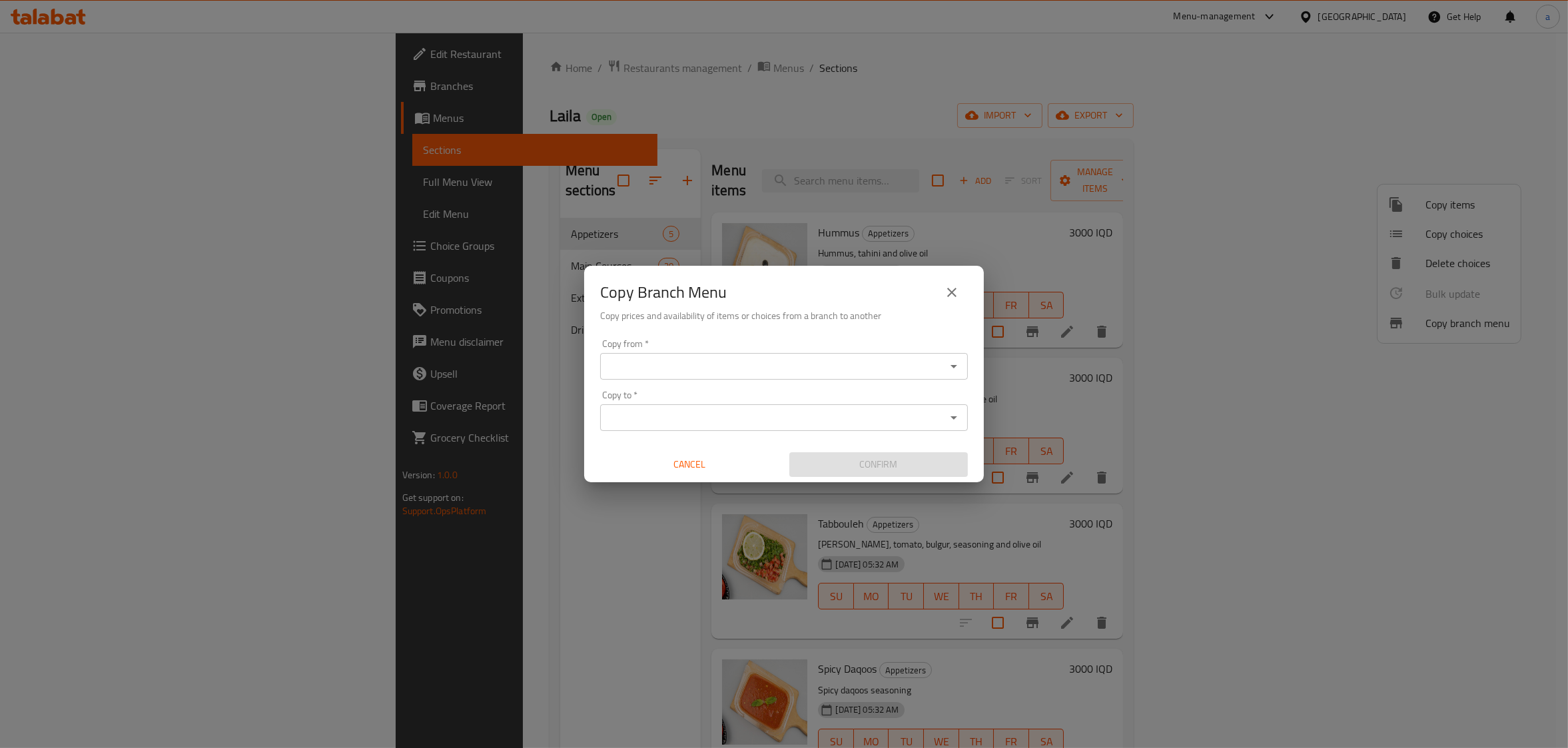
click at [938, 354] on div "Copy from *" at bounding box center [784, 366] width 368 height 26
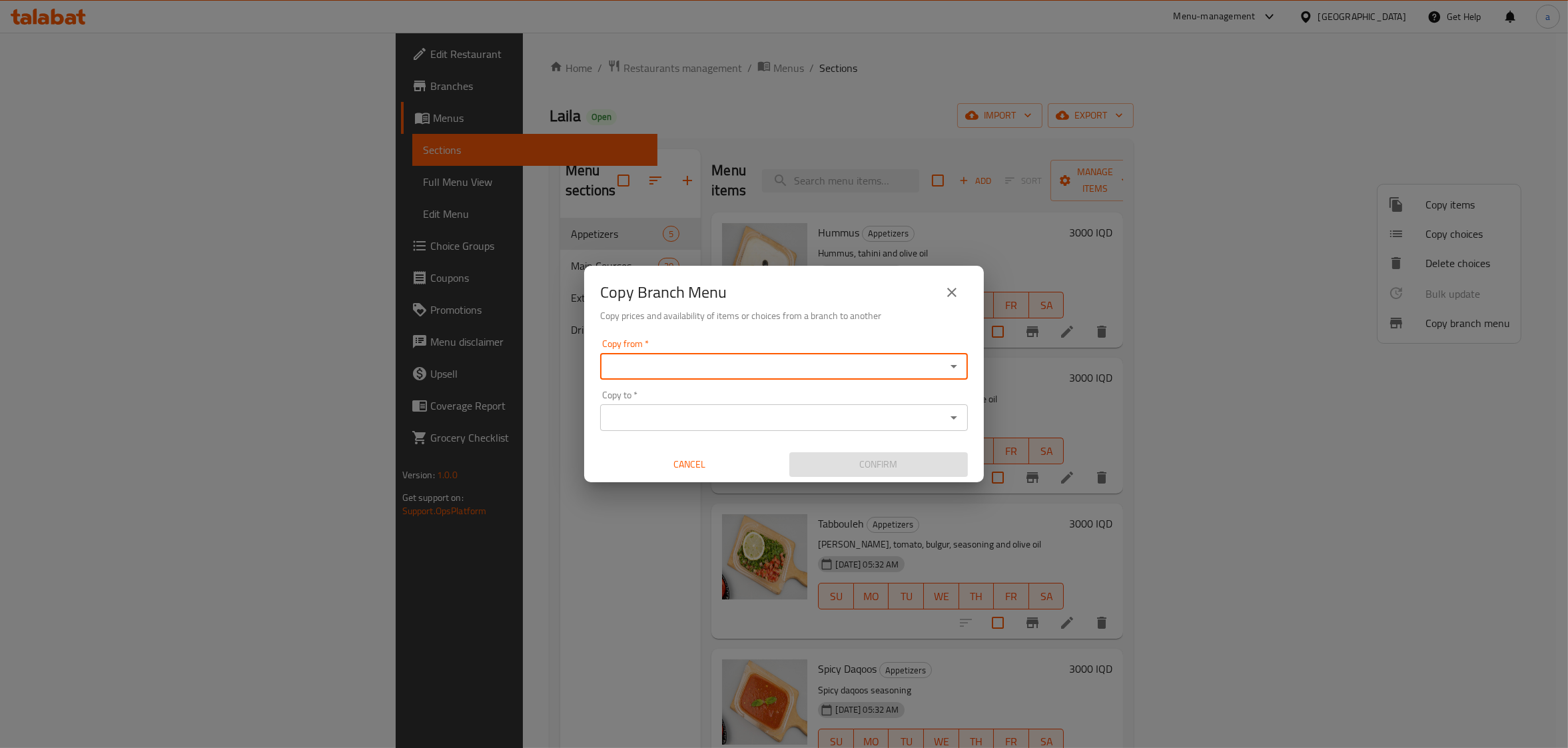
click at [954, 363] on icon "Open" at bounding box center [954, 366] width 16 height 16
click at [793, 401] on span "727393" at bounding box center [811, 399] width 36 height 20
type input "[PERSON_NAME], [PERSON_NAME]"
click at [782, 423] on input "Copy to   *" at bounding box center [773, 417] width 338 height 19
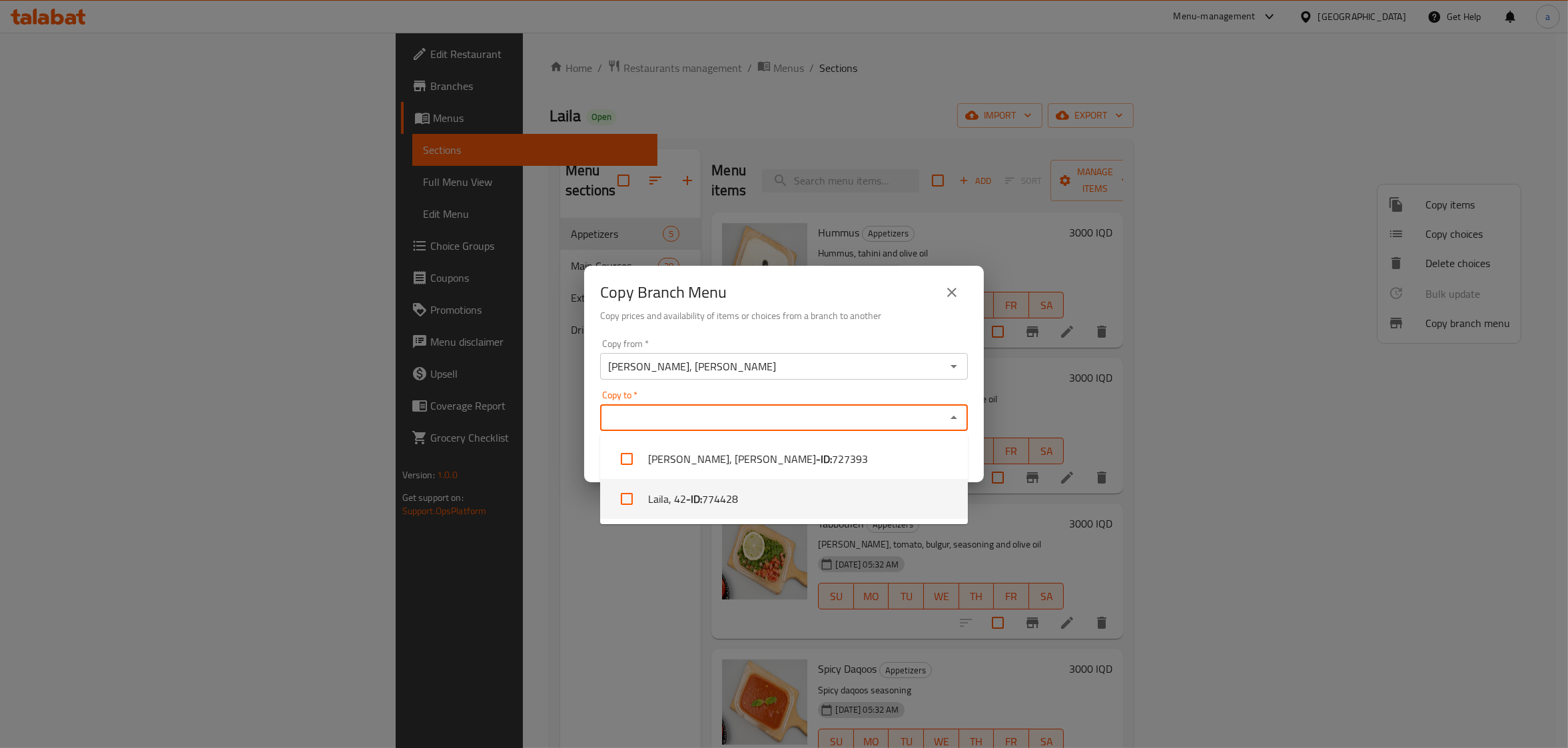
click at [730, 498] on span "774428" at bounding box center [720, 498] width 36 height 16
checkbox input "true"
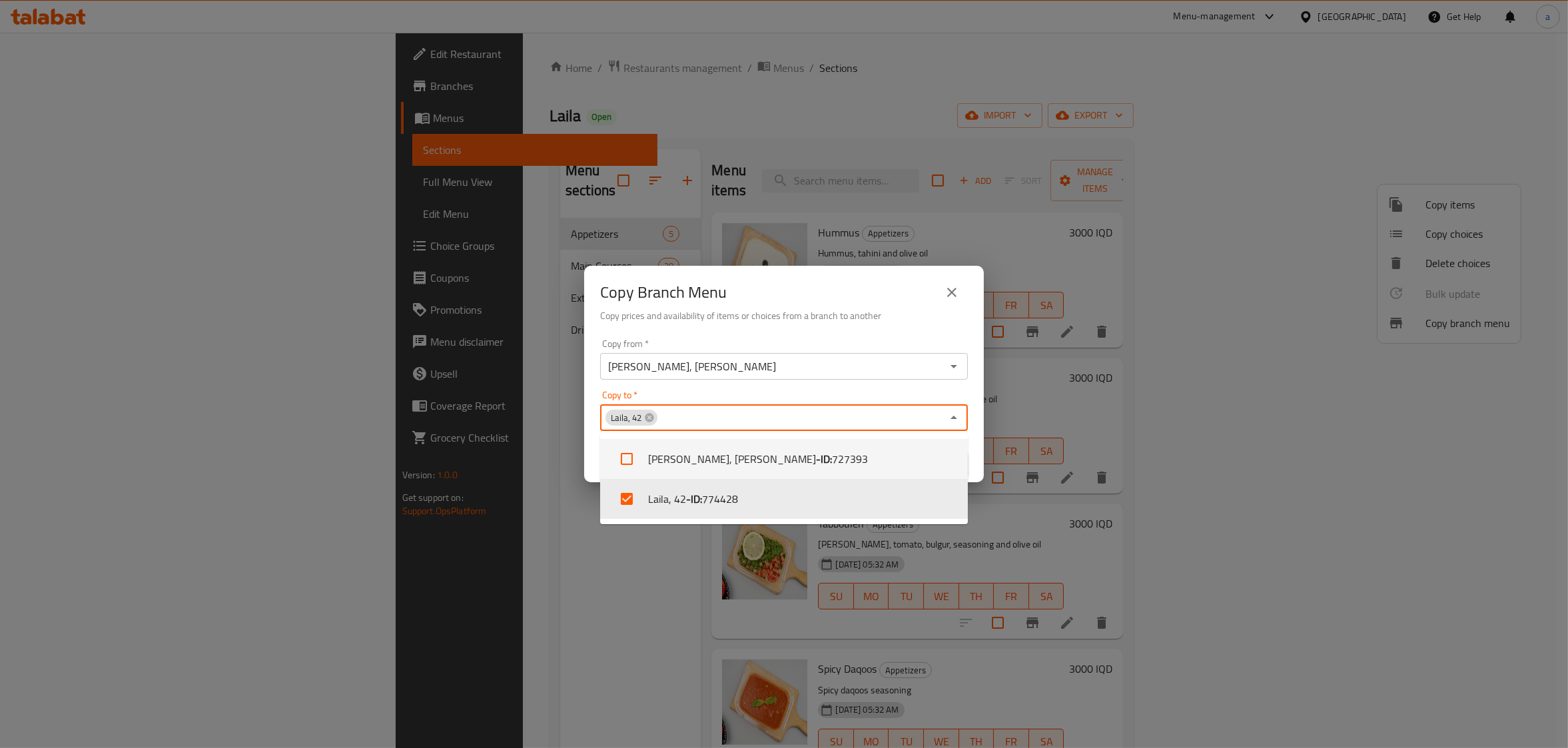
click at [907, 302] on div "Copy Branch Menu" at bounding box center [784, 293] width 368 height 32
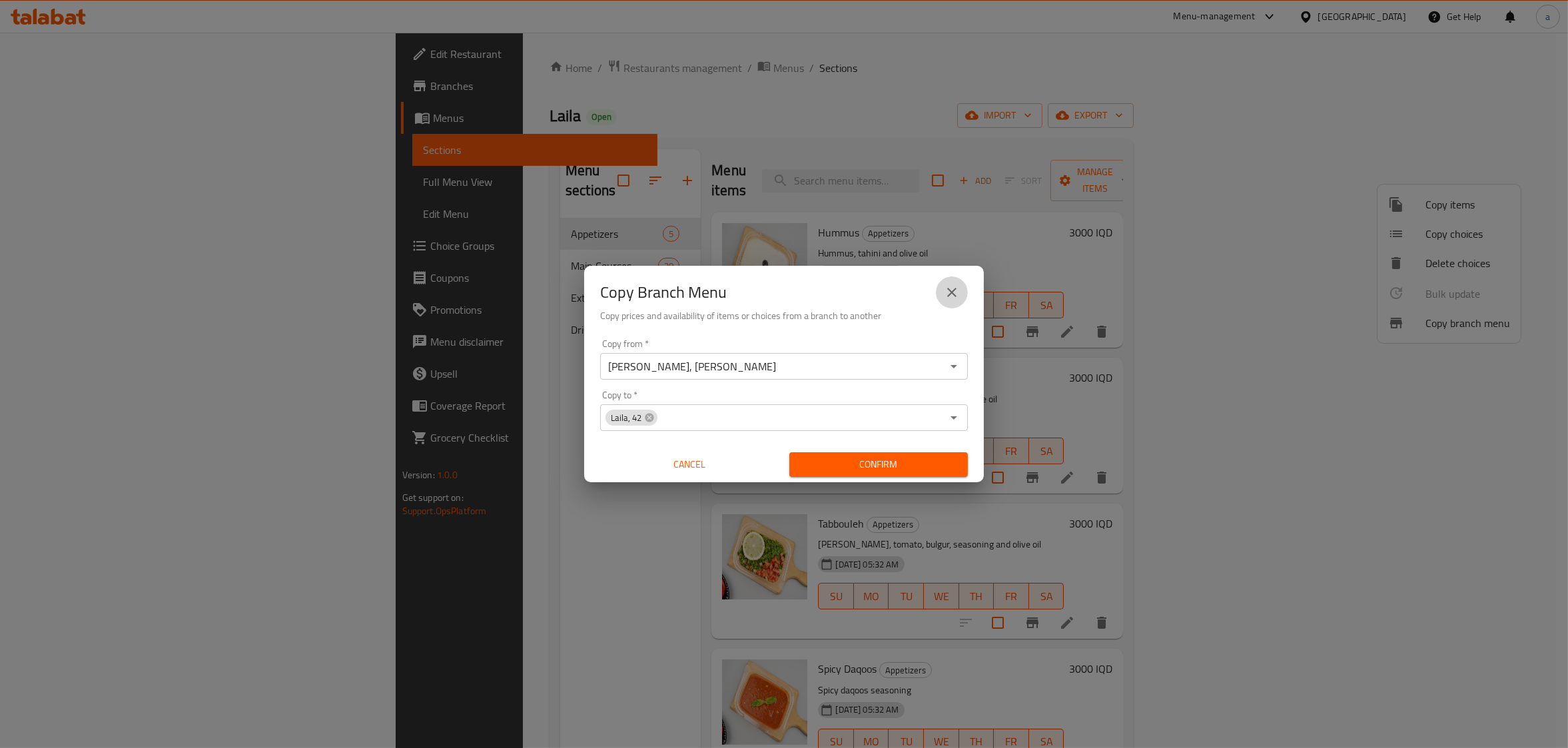
click at [949, 290] on icon "close" at bounding box center [951, 292] width 9 height 9
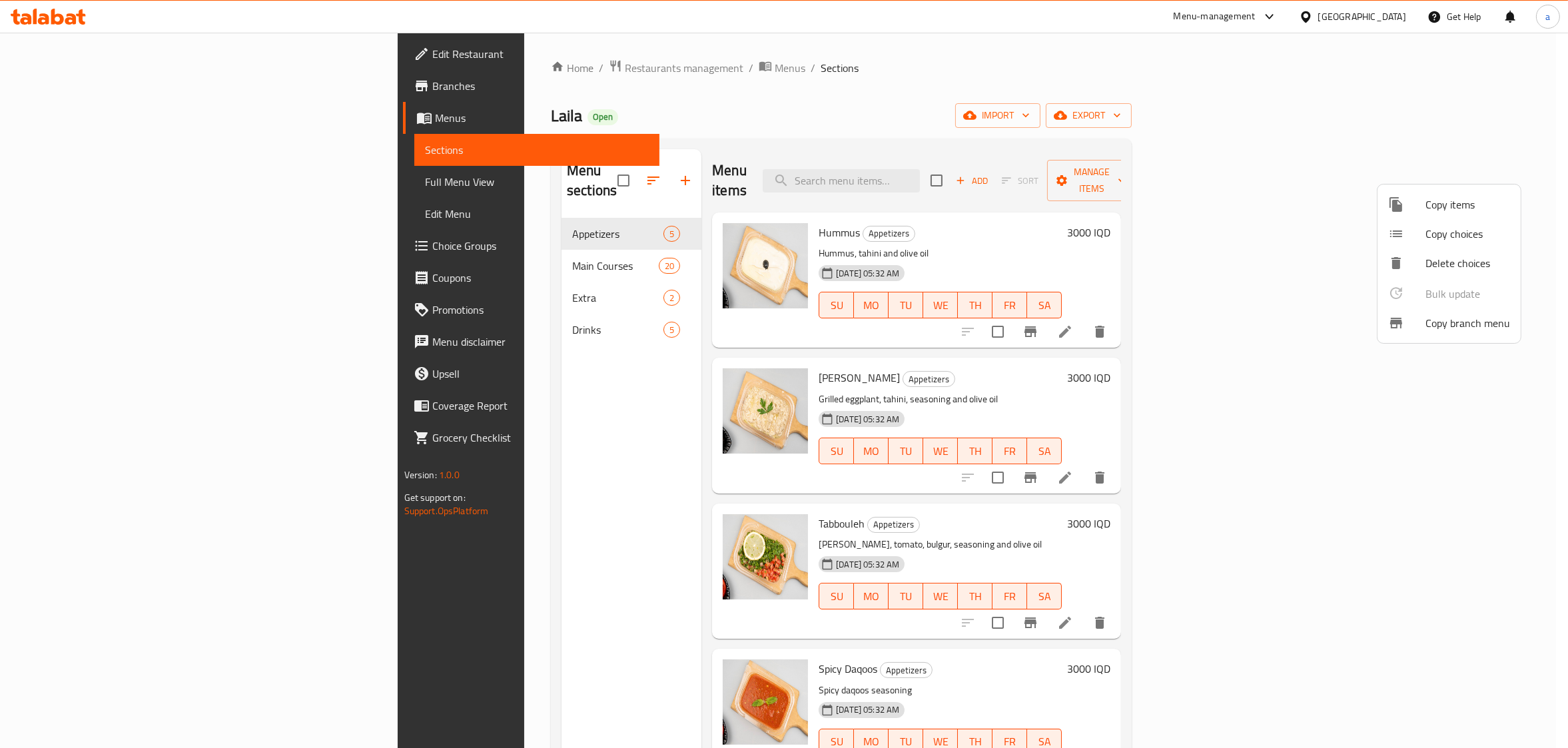
click at [85, 177] on div at bounding box center [784, 374] width 1568 height 748
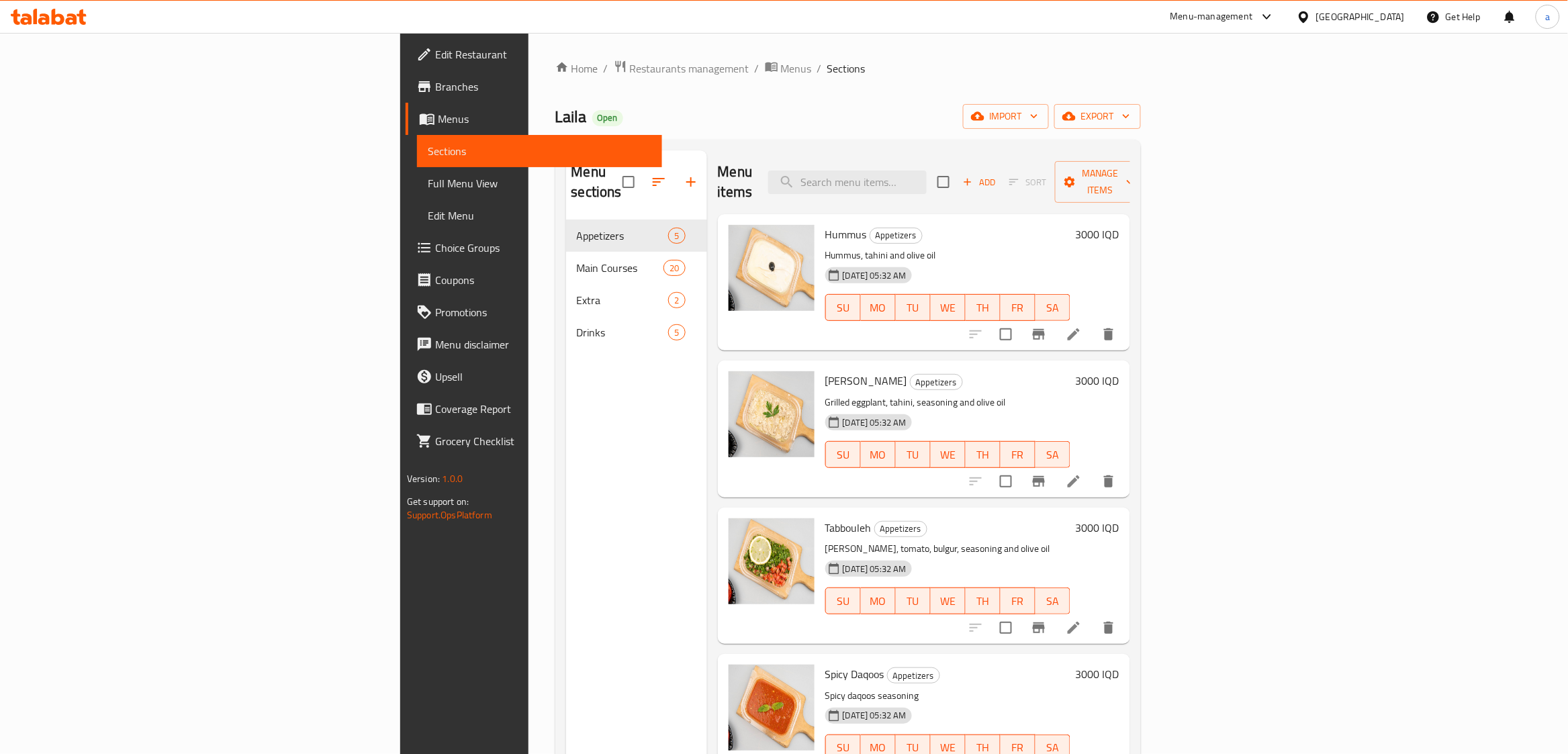
click at [428, 178] on span "Full Menu View" at bounding box center [540, 183] width 224 height 16
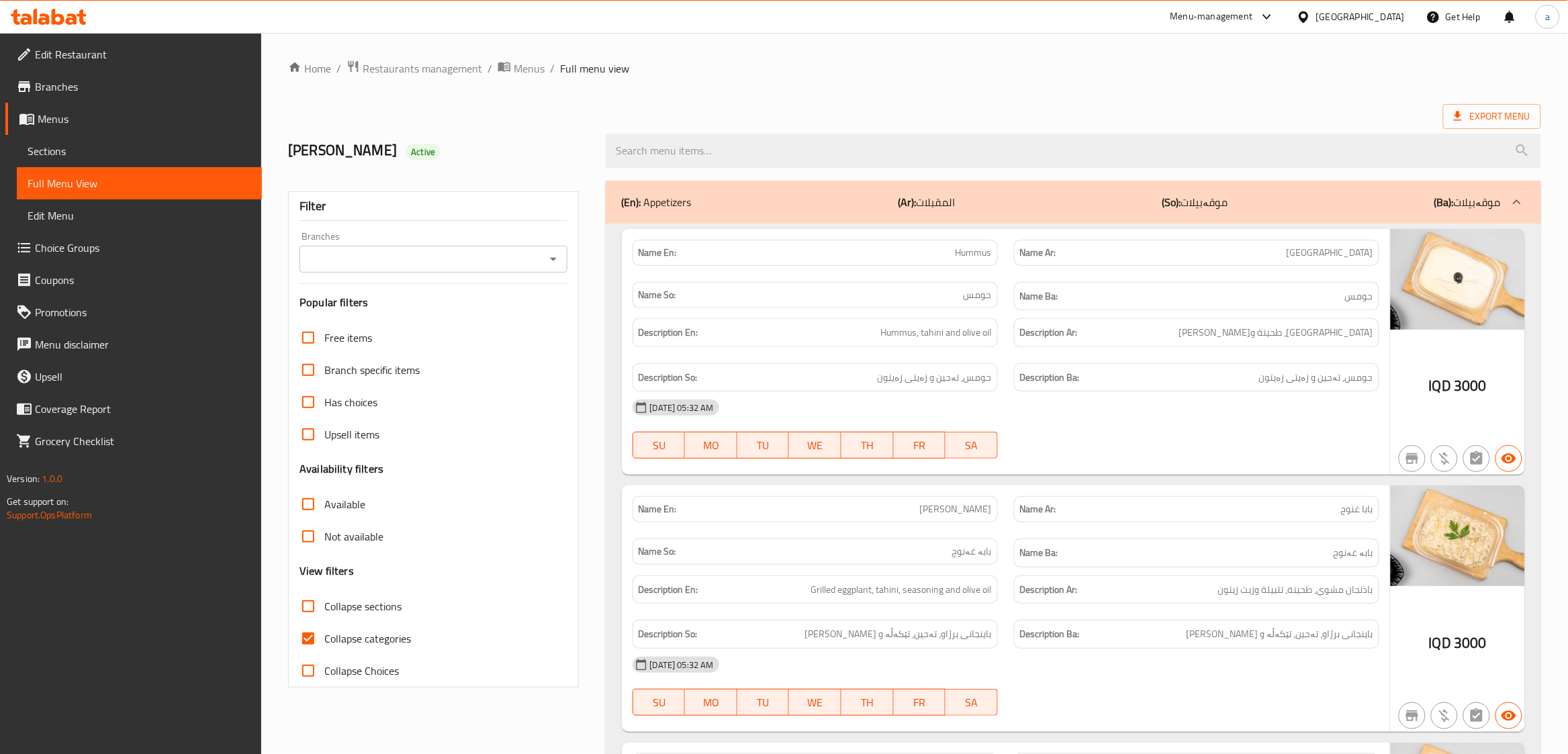
click at [501, 254] on input "Branches" at bounding box center [422, 259] width 237 height 19
click at [553, 261] on icon "Close" at bounding box center [554, 259] width 7 height 3
click at [553, 261] on icon "Open" at bounding box center [553, 259] width 16 height 16
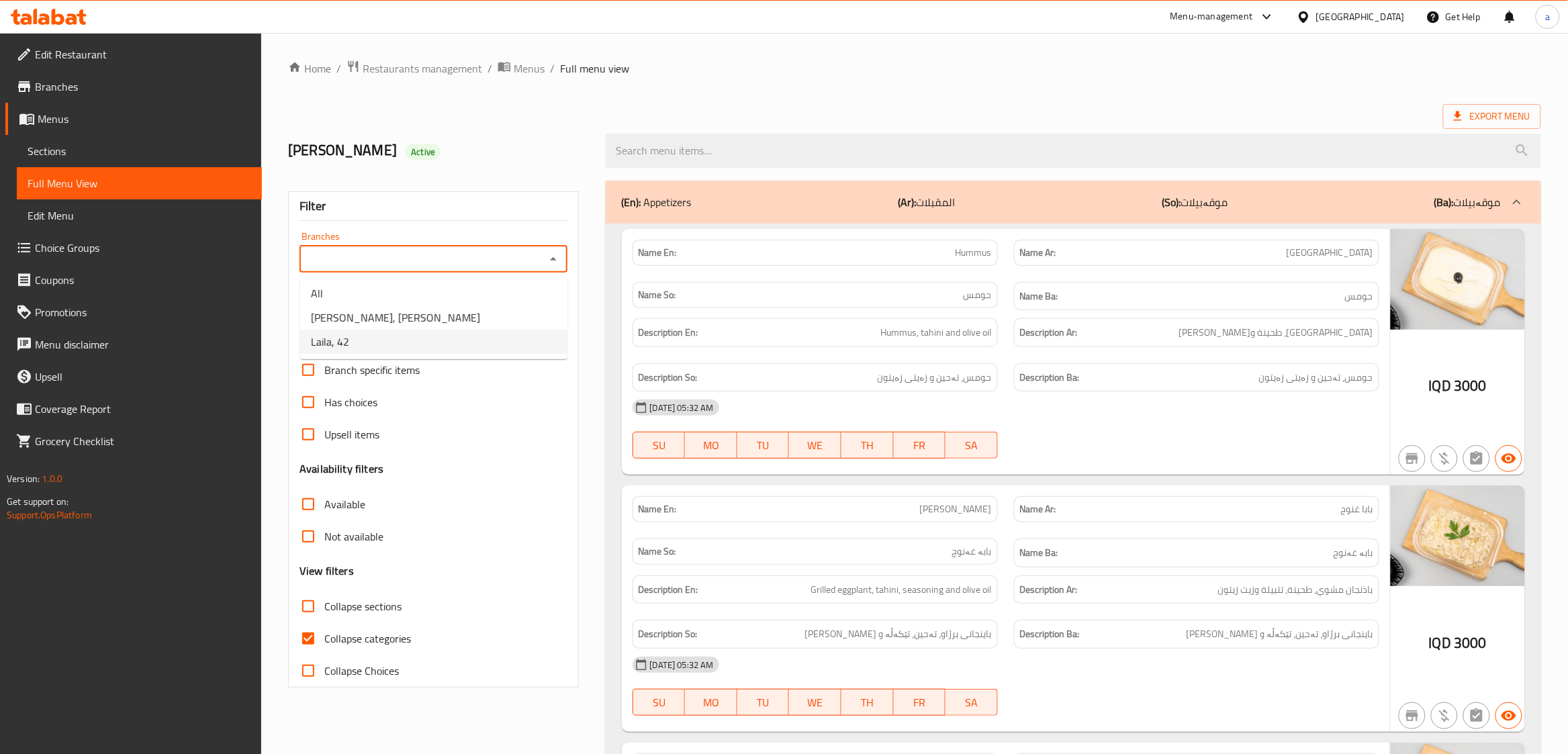
click at [422, 342] on li "Laila, 42" at bounding box center [433, 342] width 267 height 24
type input "Laila, 42"
click at [311, 633] on input "Collapse categories" at bounding box center [308, 638] width 32 height 32
checkbox input "false"
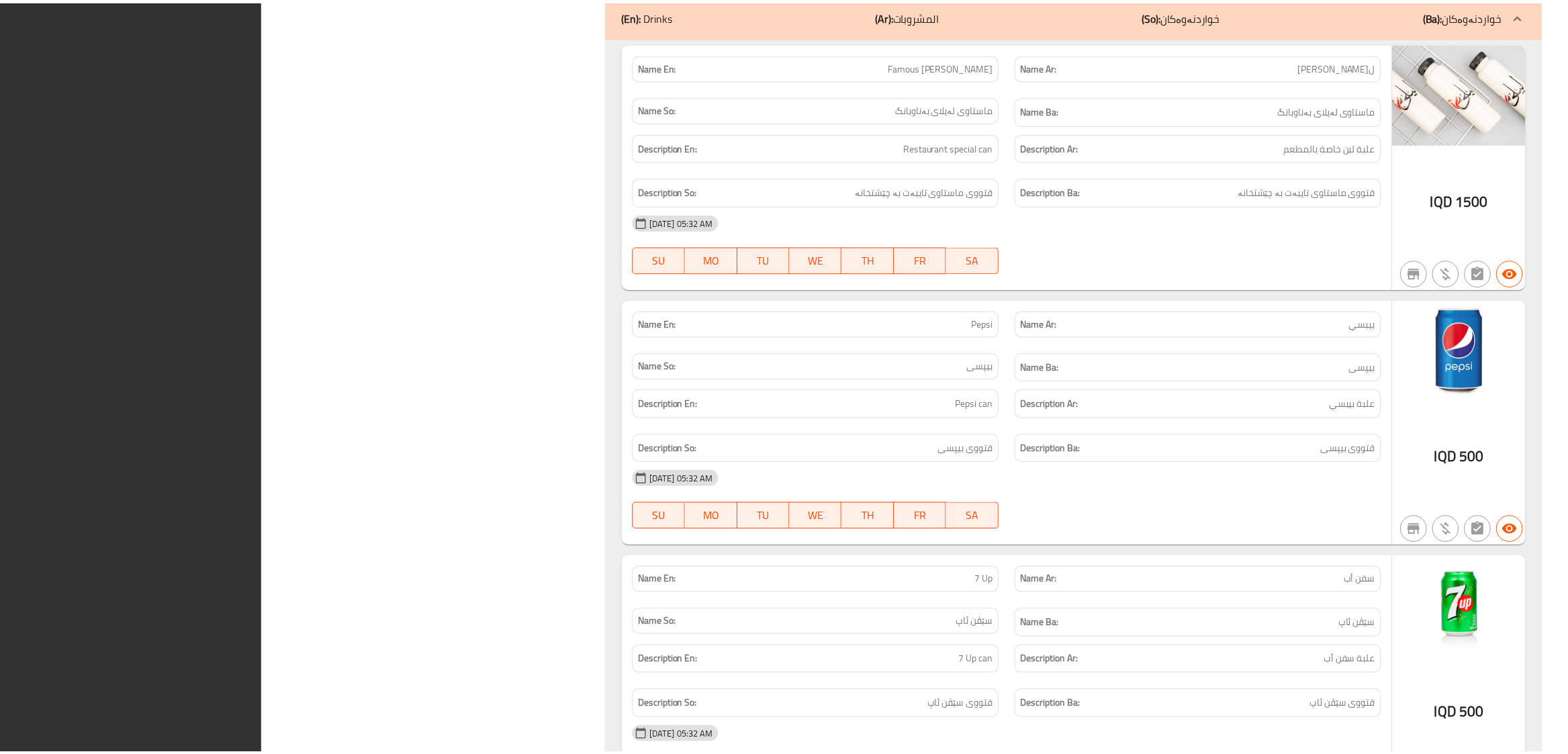
scroll to position [8637, 0]
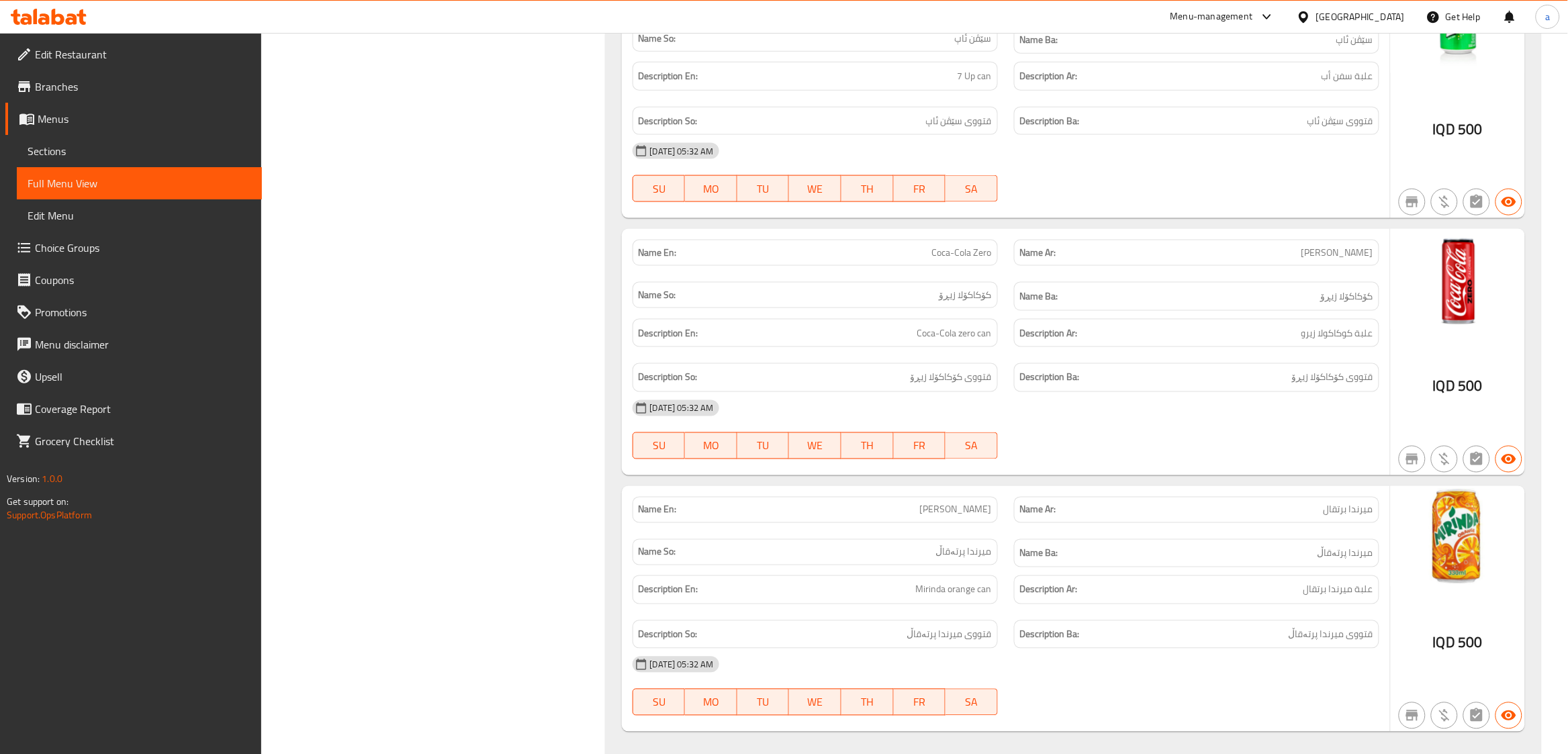
click at [64, 73] on link "Branches" at bounding box center [134, 87] width 257 height 32
